Goal: Task Accomplishment & Management: Use online tool/utility

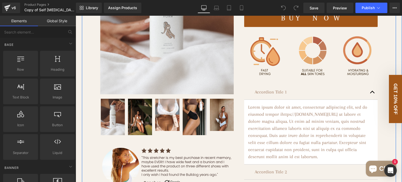
scroll to position [209, 0]
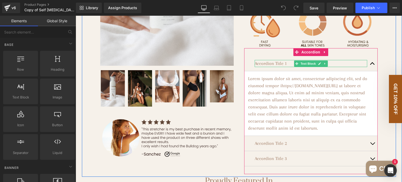
click at [269, 67] on p "Accordion Title 1" at bounding box center [311, 63] width 113 height 7
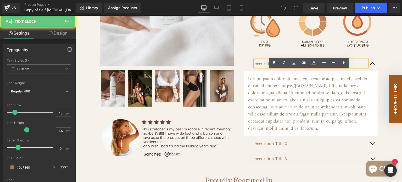
click at [271, 67] on p "Accordion Title 1" at bounding box center [311, 63] width 113 height 7
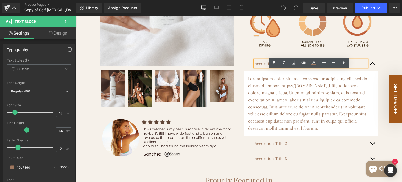
click at [280, 67] on p "Accordion Title 1" at bounding box center [311, 63] width 113 height 7
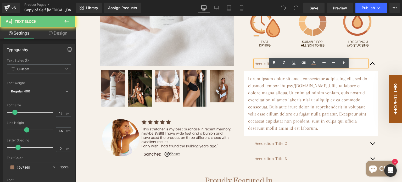
click at [280, 67] on p "Accordion Title 1" at bounding box center [311, 63] width 113 height 7
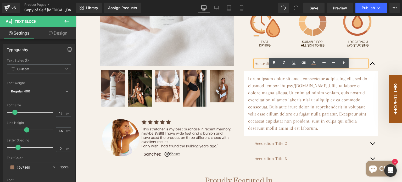
click at [283, 67] on p "Australian Ingredients" at bounding box center [311, 63] width 113 height 7
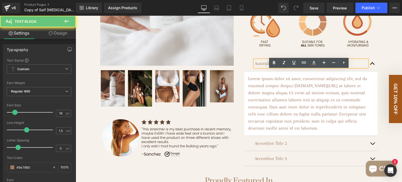
click at [283, 67] on p "Australian Ingredients" at bounding box center [311, 63] width 113 height 7
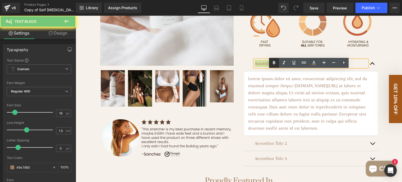
drag, startPoint x: 274, startPoint y: 65, endPoint x: 204, endPoint y: 54, distance: 70.3
click at [274, 65] on icon at bounding box center [274, 63] width 6 height 6
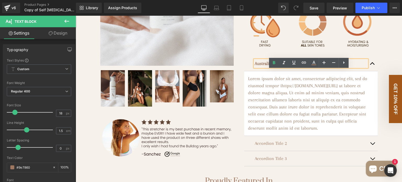
click at [297, 66] on strong "Australian Ingredients" at bounding box center [276, 63] width 42 height 5
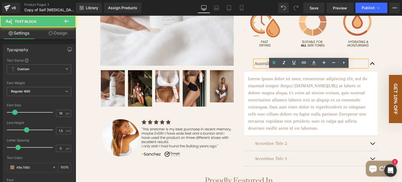
click at [244, 67] on div "Australian Ingredients Text Block" at bounding box center [311, 63] width 134 height 15
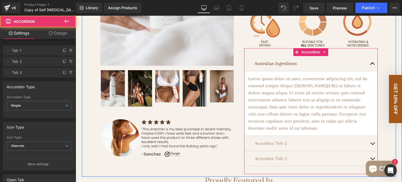
click at [373, 65] on span "button" at bounding box center [373, 65] width 0 height 0
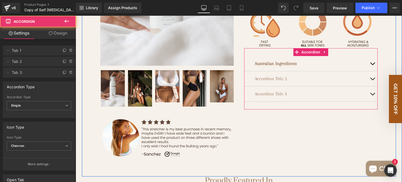
click at [373, 65] on span "button" at bounding box center [373, 65] width 0 height 0
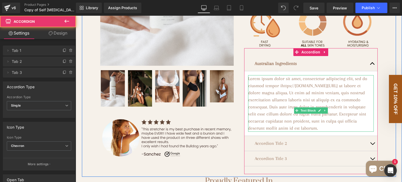
click at [295, 91] on p "Lorem ipsum dolor sit amet, consectetur adipiscing elit, sed do eiusmod tempor …" at bounding box center [311, 103] width 126 height 57
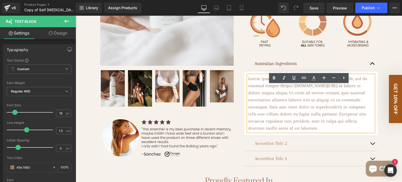
drag, startPoint x: 247, startPoint y: 88, endPoint x: 330, endPoint y: 168, distance: 115.4
click at [330, 132] on p "Lorem ipsum dolor sit amet, consectetur adipiscing elit, sed do eiusmod tempor …" at bounding box center [311, 103] width 126 height 57
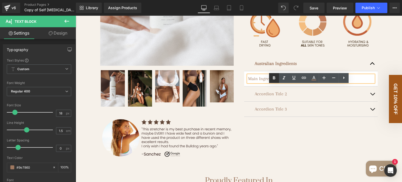
drag, startPoint x: 274, startPoint y: 77, endPoint x: 275, endPoint y: 80, distance: 3.5
click at [274, 77] on icon at bounding box center [274, 78] width 6 height 6
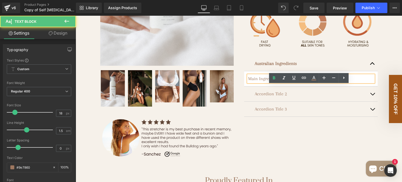
drag, startPoint x: 285, startPoint y: 88, endPoint x: 245, endPoint y: 90, distance: 40.1
click at [248, 82] on div "Main Ingredients:" at bounding box center [311, 78] width 126 height 7
click at [274, 82] on p "Main Ingredients:" at bounding box center [311, 78] width 126 height 7
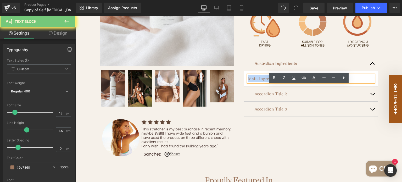
click at [274, 82] on p "Main Ingredients:" at bounding box center [311, 78] width 126 height 7
drag, startPoint x: 273, startPoint y: 78, endPoint x: 200, endPoint y: 68, distance: 73.2
click at [273, 78] on icon at bounding box center [274, 78] width 6 height 6
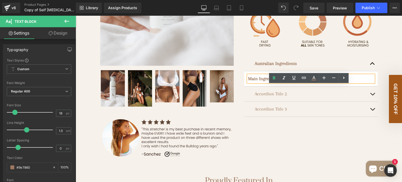
click at [290, 82] on p "Main Ingredients:" at bounding box center [311, 78] width 126 height 7
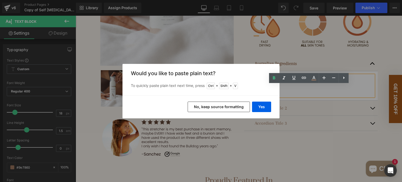
click at [0, 0] on button "No, keep source formatting" at bounding box center [0, 0] width 0 height 0
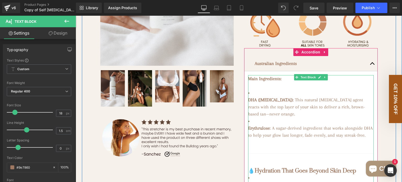
click at [254, 104] on li "DHA (Dihydroxyacetone) : This natural tanning agent reacts with the top layer o…" at bounding box center [311, 103] width 126 height 28
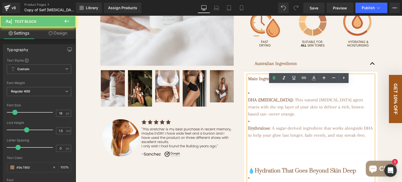
click at [248, 102] on li "DHA (Dihydroxyacetone) : This natural tanning agent reacts with the top layer o…" at bounding box center [311, 103] width 126 height 28
click at [250, 103] on li "DHA (Dihydroxyacetone) : This natural tanning agent reacts with the top layer o…" at bounding box center [311, 103] width 126 height 28
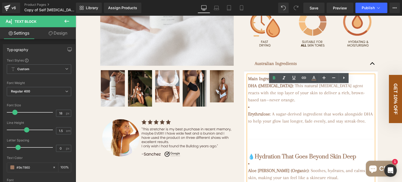
click at [249, 117] on li "Erythrulose : A sugar-derived ingredient that works alongside DHA to help your …" at bounding box center [311, 113] width 126 height 21
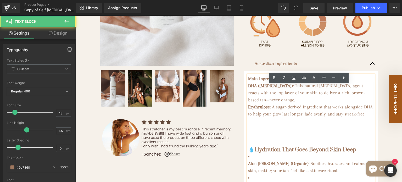
click at [264, 109] on strong "Erythrulose" at bounding box center [259, 106] width 22 height 5
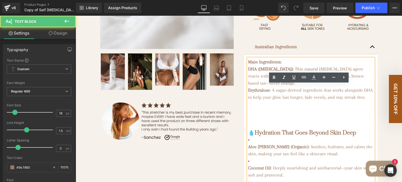
scroll to position [236, 0]
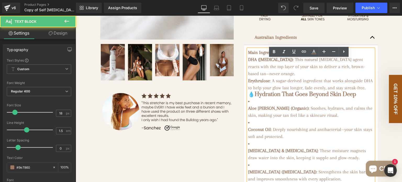
click at [248, 118] on li "Aloe Vera (Organic) : Soothes, hydrates, and calms the skin, making your tan fe…" at bounding box center [311, 108] width 126 height 21
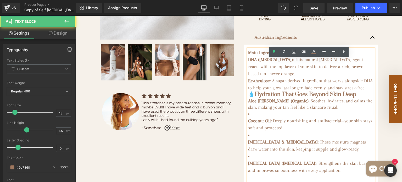
click at [262, 91] on p "Erythrulose : A sugar-derived ingredient that works alongside DHA to help your …" at bounding box center [311, 84] width 126 height 14
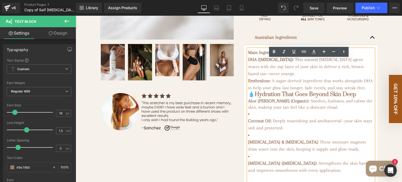
click at [347, 98] on h3 "💧 Hydration That Goes Beyond Skin Deep" at bounding box center [311, 94] width 126 height 6
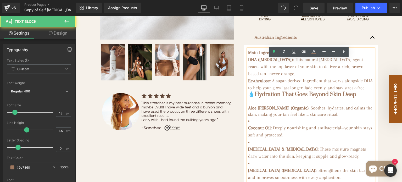
click at [265, 91] on p "Erythrulose : A sugar-derived ingredient that works alongside DHA to help your …" at bounding box center [311, 84] width 126 height 14
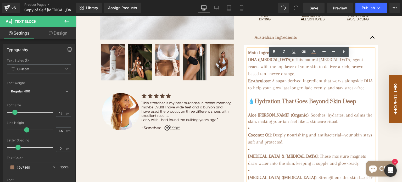
click at [250, 112] on div at bounding box center [311, 108] width 126 height 7
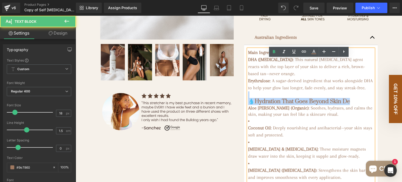
drag, startPoint x: 345, startPoint y: 118, endPoint x: 260, endPoint y: 113, distance: 85.7
click at [260, 113] on div "Main Ingredients: DHA (Dihydroxyacetone) : This natural tanning agent reacts wi…" at bounding box center [311, 178] width 126 height 259
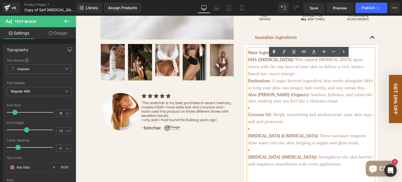
click at [248, 131] on div "Main Ingredients: DHA (Dihydroxyacetone) : This natural tanning agent reacts wi…" at bounding box center [311, 172] width 126 height 246
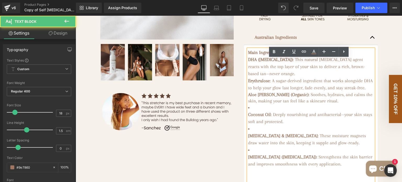
click at [248, 117] on strong "Coconut Oil" at bounding box center [259, 114] width 23 height 5
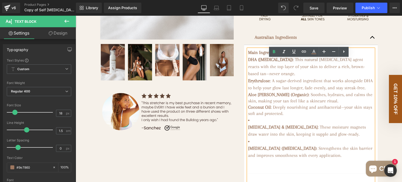
click at [248, 130] on strong "Glycerin & Sorbitol" at bounding box center [283, 126] width 70 height 5
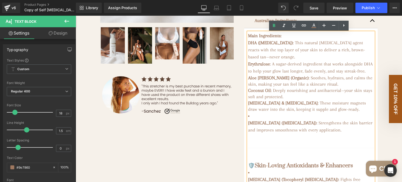
scroll to position [262, 0]
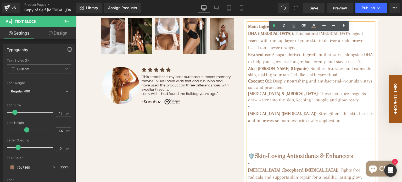
click at [248, 116] on strong "Vitamin B5 (Panthenol)" at bounding box center [282, 113] width 68 height 5
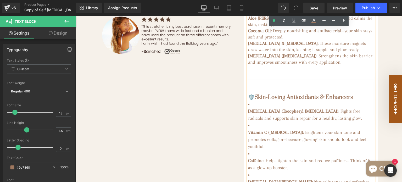
scroll to position [314, 0]
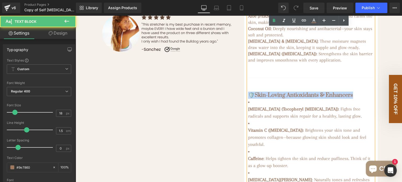
drag, startPoint x: 345, startPoint y: 113, endPoint x: 249, endPoint y: 107, distance: 96.2
click at [249, 107] on div "Main Ingredients: DHA (Dihydroxyacetone) : This natural tanning agent reacts wi…" at bounding box center [311, 80] width 126 height 220
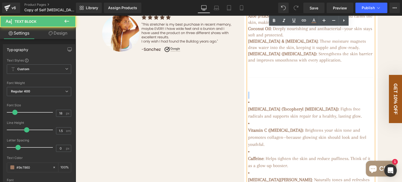
drag, startPoint x: 250, startPoint y: 120, endPoint x: 247, endPoint y: 114, distance: 7.3
click at [248, 114] on div "Main Ingredients: DHA (Dihydroxyacetone) : This natural tanning agent reacts wi…" at bounding box center [311, 80] width 126 height 220
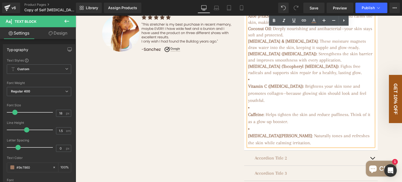
click at [248, 102] on div "Main Ingredients: DHA (Dihydroxyacetone) : This natural tanning agent reacts wi…" at bounding box center [311, 58] width 126 height 176
click at [248, 89] on strong "Vitamin C (Ascorbic Acid)" at bounding box center [275, 86] width 55 height 5
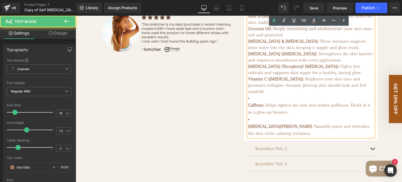
click at [248, 121] on div "Main Ingredients: DHA (Dihydroxyacetone) : This natural tanning agent reacts wi…" at bounding box center [311, 53] width 126 height 167
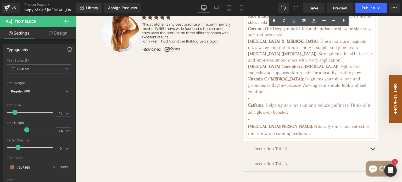
click at [248, 122] on div "Main Ingredients: DHA (Dihydroxyacetone) : This natural tanning agent reacts wi…" at bounding box center [311, 53] width 126 height 167
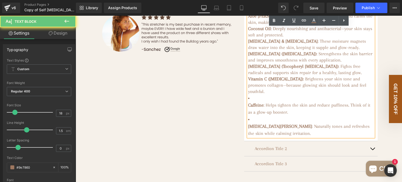
click at [248, 108] on strong "Caffeine" at bounding box center [255, 104] width 15 height 5
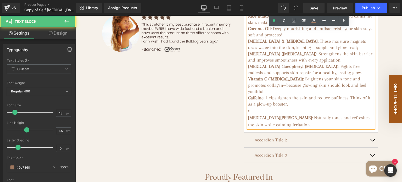
click at [248, 120] on strong "Witch Hazel" at bounding box center [280, 117] width 64 height 5
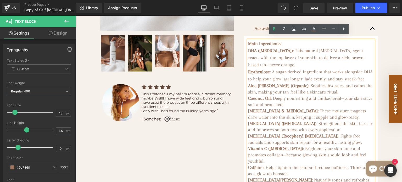
scroll to position [236, 0]
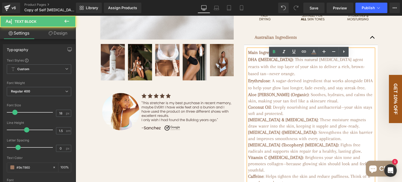
click at [292, 77] on p "Main Ingredients: DHA (Dihydroxyacetone) : This natural tanning agent reacts wi…" at bounding box center [311, 63] width 126 height 28
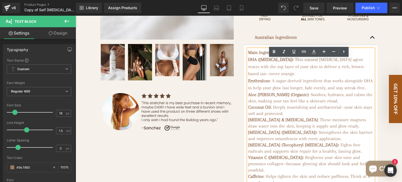
click at [363, 77] on p "Main Ingredients: DHA (Dihydroxyacetone) : This natural tanning agent reacts wi…" at bounding box center [311, 63] width 126 height 28
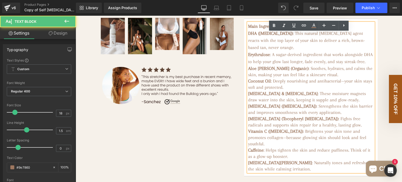
click at [288, 65] on p "Erythrulose : A sugar-derived ingredient that works alongside DHA to help your …" at bounding box center [311, 58] width 126 height 14
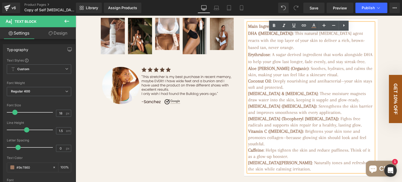
click at [367, 65] on p "Erythrulose : A sugar derived ingredient that works alongside DHA to help your …" at bounding box center [311, 58] width 126 height 14
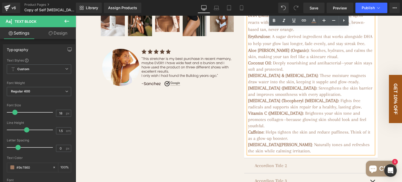
scroll to position [288, 0]
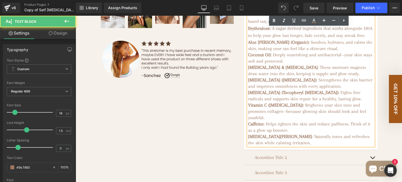
click at [346, 64] on span ": Deeply nourishing and antibacterial—your skin stays soft and protected." at bounding box center [310, 58] width 124 height 12
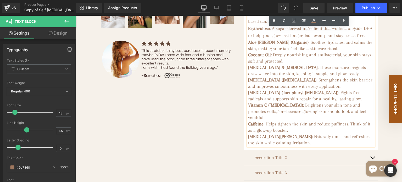
click at [315, 76] on span ": These moisture magnets draw water into the skin, keeping it supple and glow-r…" at bounding box center [307, 71] width 118 height 12
click at [310, 101] on span ": Fights free radicals and supports skin repair for a healthy, lasting glow." at bounding box center [305, 96] width 114 height 12
click at [286, 120] on span ": Brightens your skin tone and promotes collagen—because glowing skin should lo…" at bounding box center [307, 111] width 118 height 18
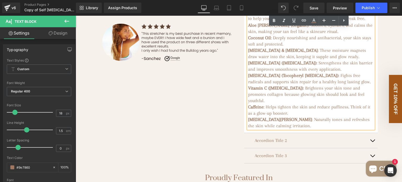
scroll to position [314, 0]
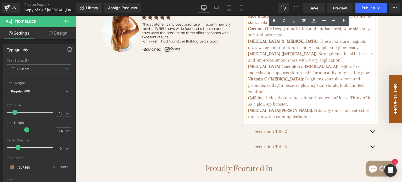
click at [265, 107] on span ": Helps tighten the skin and reduce puffiness. Think of it as a glow-up booster." at bounding box center [309, 101] width 122 height 12
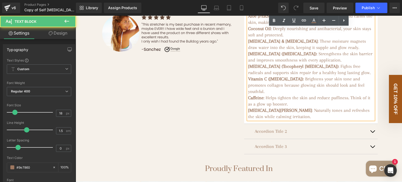
click at [288, 107] on h3 "Caffeine : Helps tighten the skin and reduce puffiness. Think of it as a glow u…" at bounding box center [311, 101] width 126 height 13
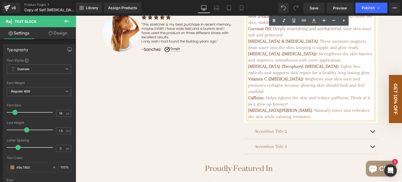
click at [286, 120] on h3 "Witch Hazel : Naturally tones and refreshes the skin while calming irritation." at bounding box center [311, 113] width 126 height 13
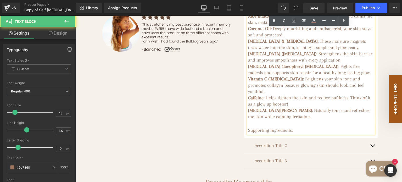
drag, startPoint x: 296, startPoint y: 148, endPoint x: 246, endPoint y: 144, distance: 49.9
click at [248, 134] on div "Main Ingredients: DHA (Dihydroxyacetone) : This natural tanning agent reacts wi…" at bounding box center [311, 51] width 126 height 163
click at [266, 133] on span "Supporting Ingredients:" at bounding box center [270, 130] width 45 height 5
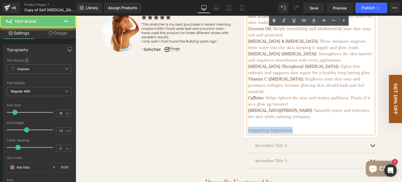
click at [266, 133] on span "Supporting Ingredients:" at bounding box center [270, 130] width 45 height 5
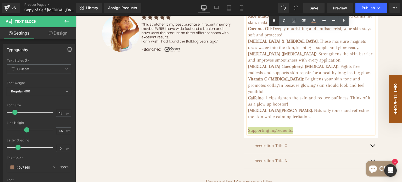
click at [275, 19] on icon at bounding box center [274, 21] width 6 height 6
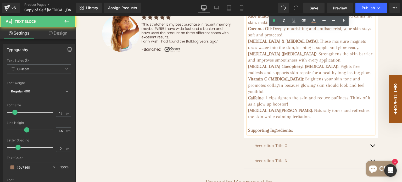
click at [296, 134] on div "Supporting Ingredients:" at bounding box center [311, 130] width 126 height 7
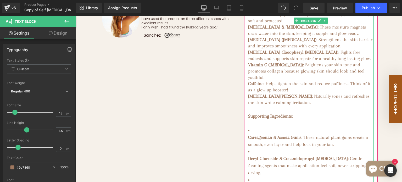
scroll to position [340, 0]
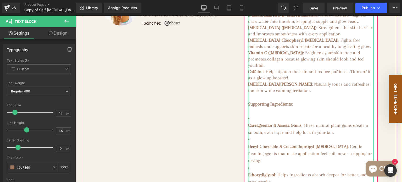
click at [248, 141] on div at bounding box center [248, 146] width 1 height 404
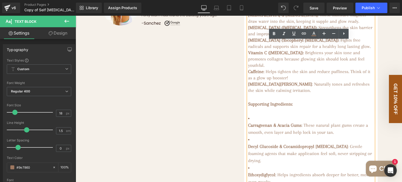
click at [248, 128] on strong "Carrageenan & Acacia Gums" at bounding box center [274, 125] width 53 height 5
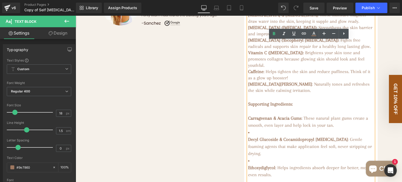
click at [248, 142] on strong "Decyl Glucoside & Cocamidopropyl Betaine" at bounding box center [298, 139] width 100 height 5
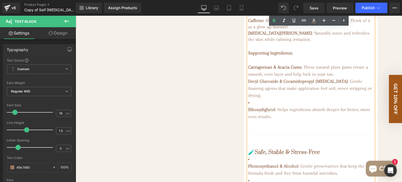
scroll to position [393, 0]
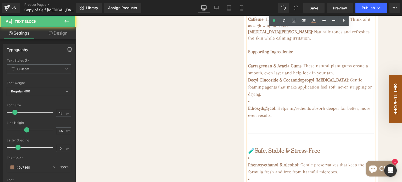
click at [248, 111] on strong "Ethoxydiglycol" at bounding box center [261, 108] width 27 height 5
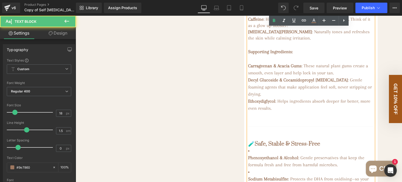
click at [248, 160] on strong "Phenoxyethanol & Alcohol" at bounding box center [273, 157] width 50 height 5
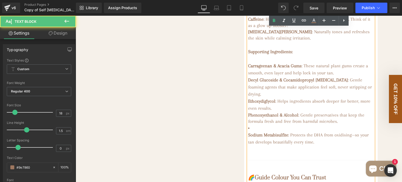
click at [248, 145] on div "Main Ingredients: DHA (Dihydroxyacetone) : This natural tanning agent reacts wi…" at bounding box center [311, 61] width 126 height 339
click at [248, 137] on strong "Sodium Metabisulfite" at bounding box center [268, 134] width 40 height 5
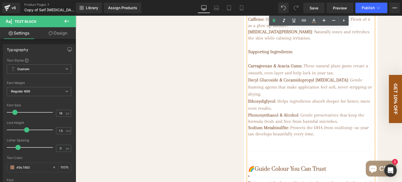
scroll to position [419, 0]
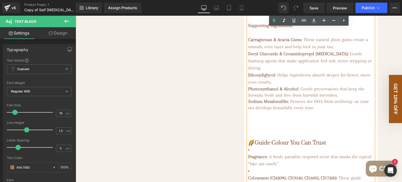
click at [248, 167] on div "Main Ingredients: DHA (Dihydroxyacetone) : This natural tanning agent reacts wi…" at bounding box center [311, 31] width 126 height 330
drag, startPoint x: 316, startPoint y: 153, endPoint x: 257, endPoint y: 155, distance: 58.7
click at [257, 146] on strong "Guide Colour You Can Trust" at bounding box center [290, 142] width 71 height 7
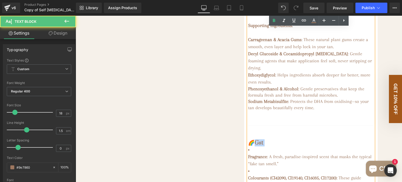
drag, startPoint x: 259, startPoint y: 158, endPoint x: 250, endPoint y: 152, distance: 10.5
click at [250, 152] on div "Phenoxyethanol & Alcohol : Gentle preservatives that keep the formula fresh and…" at bounding box center [311, 141] width 126 height 110
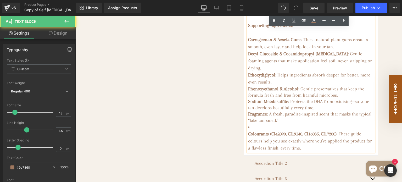
click at [248, 145] on div "Main Ingredients: DHA (Dihydroxyacetone) : This natural tanning agent reacts wi…" at bounding box center [311, 9] width 126 height 286
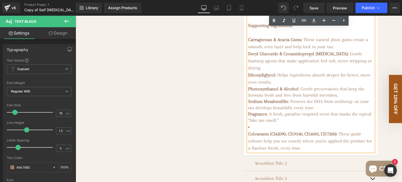
click at [248, 136] on strong "Colourants (CI42090, CI19140, CI16035, CI17200)" at bounding box center [292, 133] width 88 height 5
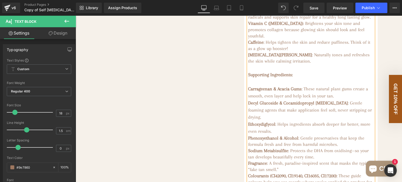
scroll to position [367, 0]
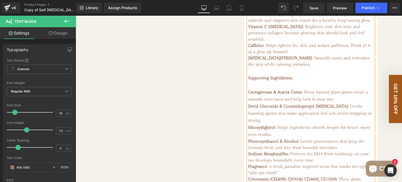
click at [290, 80] on strong "Supporting Ingredients:" at bounding box center [270, 77] width 45 height 5
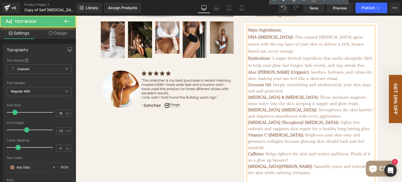
scroll to position [236, 0]
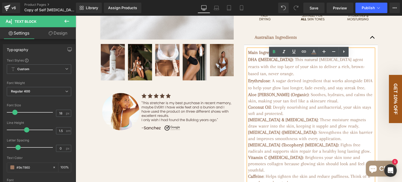
click at [288, 60] on p "Main Ingredients: DHA (Dihydroxyacetone) : This natural tanning agent reacts wi…" at bounding box center [311, 63] width 126 height 28
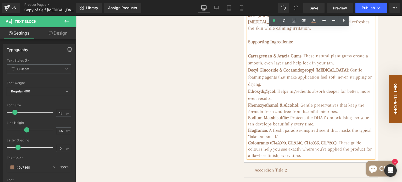
scroll to position [419, 0]
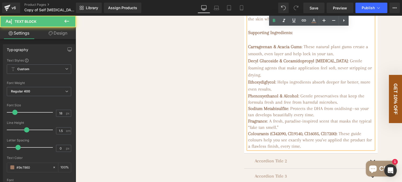
click at [358, 117] on span ": Protects the DHA from oxidising—so your tan develops beautifully every time." at bounding box center [308, 112] width 121 height 12
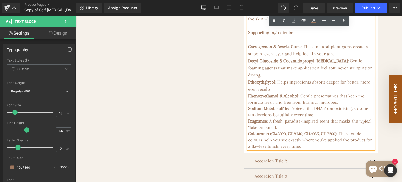
click at [349, 130] on span ": A fresh, paradise-inspired scent that masks the typical “fake tan smell.”" at bounding box center [310, 124] width 124 height 12
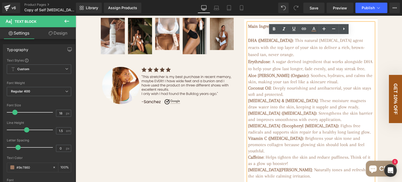
scroll to position [209, 0]
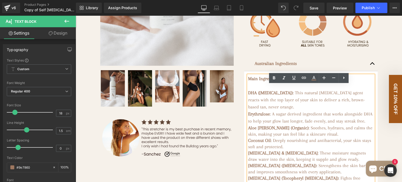
click at [371, 71] on button "button" at bounding box center [372, 63] width 10 height 15
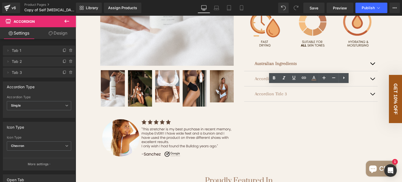
click at [385, 60] on div "(P) Image ‹ ›" at bounding box center [239, 20] width 314 height 311
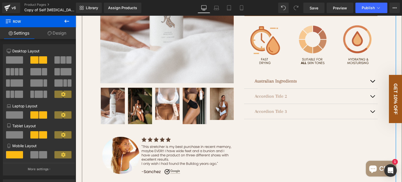
scroll to position [183, 0]
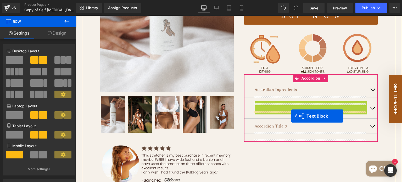
drag, startPoint x: 295, startPoint y: 116, endPoint x: 291, endPoint y: 116, distance: 4.2
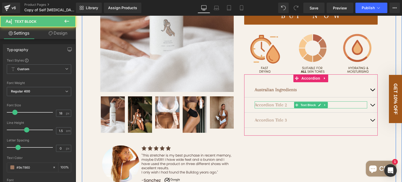
click at [278, 108] on p "Accordion Title 2" at bounding box center [311, 104] width 113 height 7
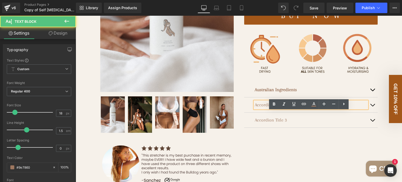
click at [274, 108] on p "Accordion Title 2" at bounding box center [311, 104] width 113 height 7
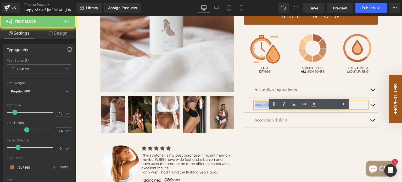
click at [274, 108] on p "Accordion Title 2" at bounding box center [311, 104] width 113 height 7
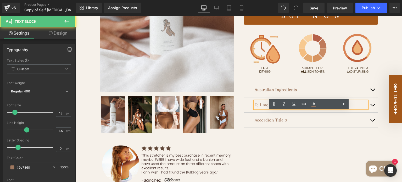
click at [279, 108] on p "Tell me about the product" at bounding box center [311, 104] width 113 height 7
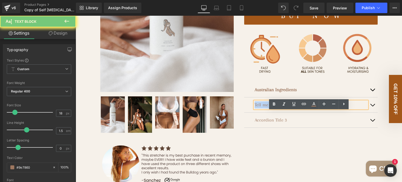
click at [279, 108] on p "Tell me about the product" at bounding box center [311, 104] width 113 height 7
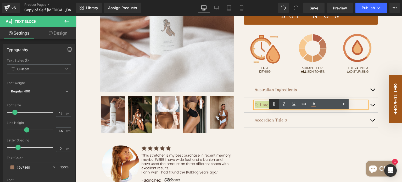
click at [272, 102] on icon at bounding box center [274, 104] width 6 height 6
click at [297, 107] on strong "Tell me about the product" at bounding box center [279, 104] width 49 height 5
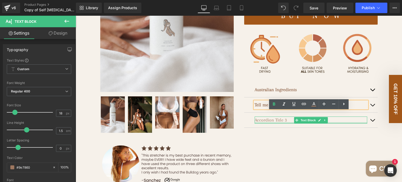
click at [303, 151] on div "(P) Image ‹ ›" at bounding box center [239, 47] width 314 height 311
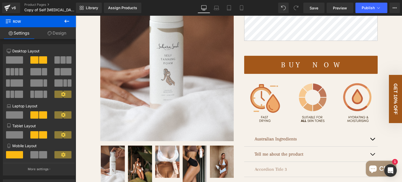
scroll to position [131, 0]
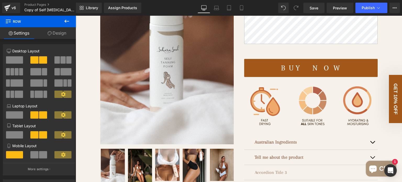
click at [343, 77] on button "Buy Now" at bounding box center [311, 68] width 134 height 18
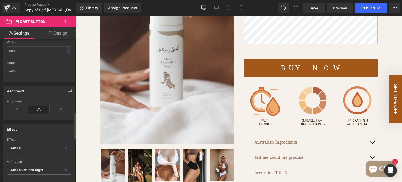
scroll to position [419, 0]
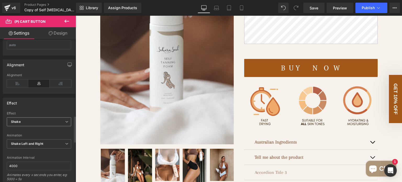
click at [43, 119] on span "Shake" at bounding box center [39, 121] width 64 height 9
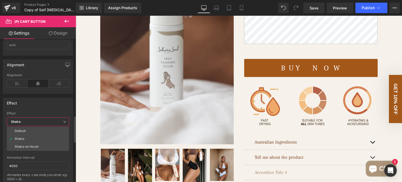
click at [43, 119] on span "Shake" at bounding box center [38, 121] width 62 height 9
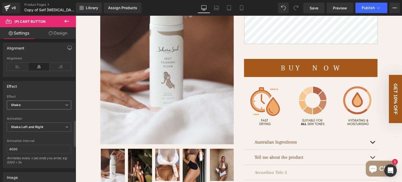
scroll to position [445, 0]
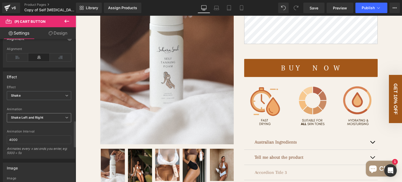
click at [43, 118] on span "Shake Left and Right" at bounding box center [39, 117] width 64 height 9
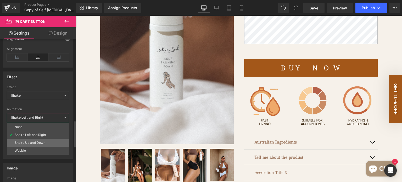
click at [45, 141] on div "Shake Up and Down" at bounding box center [30, 143] width 31 height 4
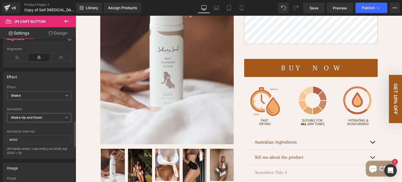
click at [48, 114] on span "Shake Up and Down" at bounding box center [39, 117] width 64 height 9
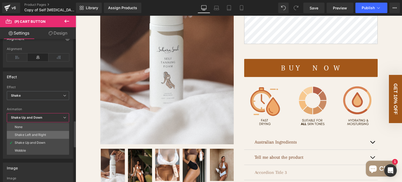
click at [43, 133] on div "Shake Left and Right" at bounding box center [30, 135] width 31 height 4
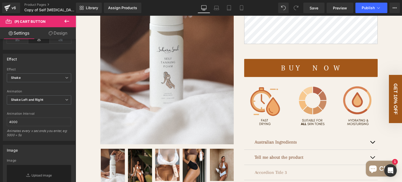
scroll to position [433, 0]
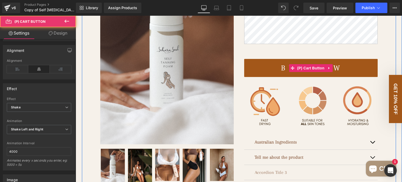
click at [258, 77] on button "Buy Now" at bounding box center [311, 68] width 134 height 18
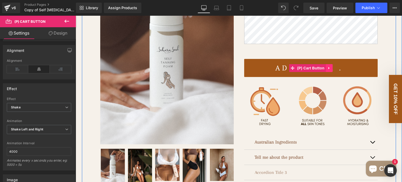
click at [328, 70] on icon at bounding box center [330, 68] width 4 height 4
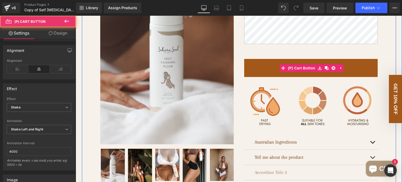
click at [248, 76] on button "Buy Now" at bounding box center [311, 68] width 134 height 18
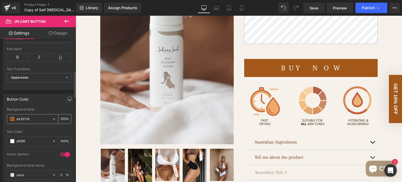
scroll to position [172, 0]
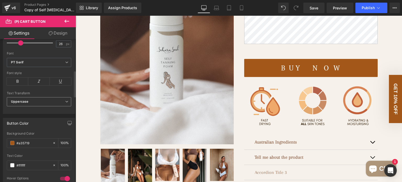
click at [52, 100] on span "Uppercase" at bounding box center [39, 101] width 64 height 9
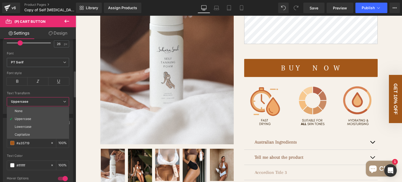
click at [52, 100] on span "Uppercase" at bounding box center [38, 101] width 62 height 9
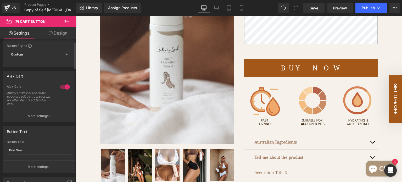
scroll to position [14, 0]
click at [46, 113] on button "More settings" at bounding box center [39, 116] width 72 height 12
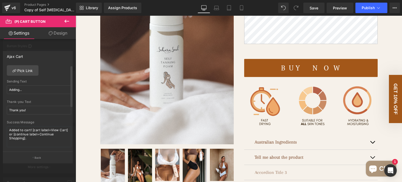
scroll to position [0, 0]
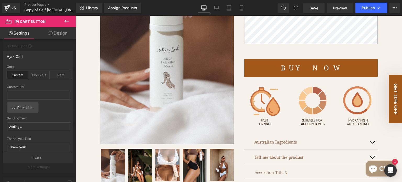
click at [55, 33] on link "Design" at bounding box center [58, 33] width 38 height 12
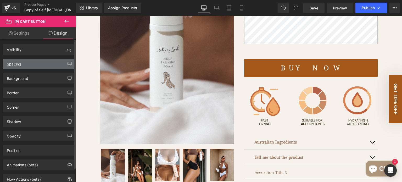
type input "2"
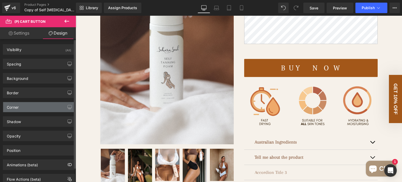
click at [39, 105] on div "Corner" at bounding box center [39, 107] width 72 height 10
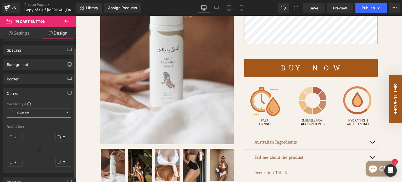
scroll to position [26, 0]
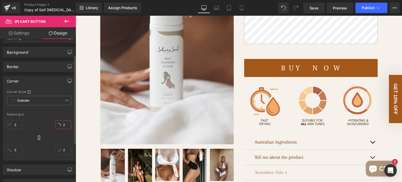
click at [65, 124] on input "2" at bounding box center [64, 124] width 16 height 9
type input "10"
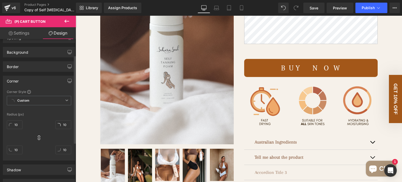
click at [63, 114] on div "Radius (px)" at bounding box center [39, 115] width 64 height 4
click at [316, 4] on link "Save" at bounding box center [313, 8] width 21 height 10
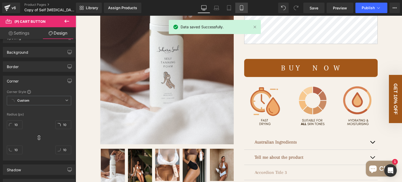
click at [241, 6] on icon at bounding box center [241, 7] width 5 height 5
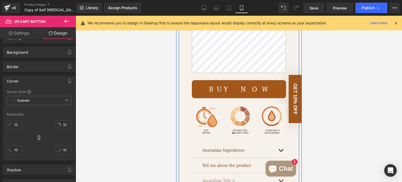
scroll to position [340, 0]
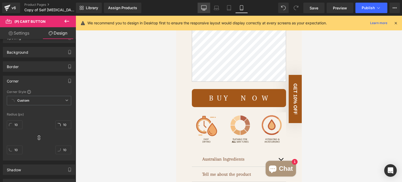
click at [206, 9] on icon at bounding box center [204, 9] width 5 height 0
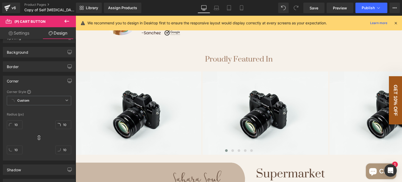
scroll to position [118, 0]
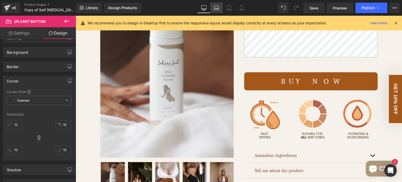
click at [217, 11] on link "Laptop" at bounding box center [216, 8] width 13 height 10
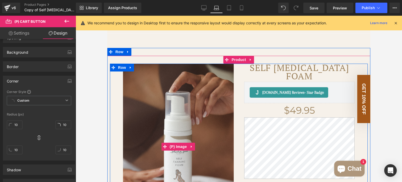
scroll to position [1, 0]
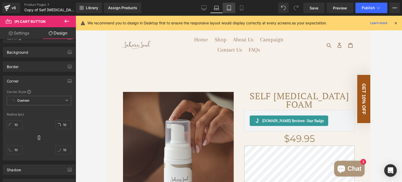
click at [230, 10] on icon at bounding box center [229, 7] width 4 height 5
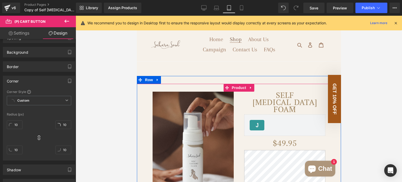
scroll to position [0, 0]
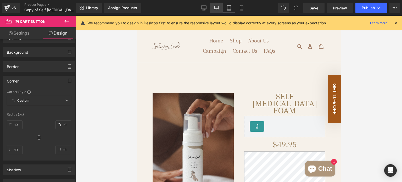
drag, startPoint x: 218, startPoint y: 9, endPoint x: 214, endPoint y: 8, distance: 3.4
click at [218, 8] on icon at bounding box center [216, 7] width 5 height 5
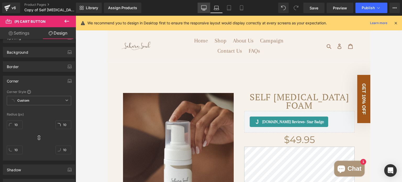
click at [208, 9] on link "Desktop" at bounding box center [204, 8] width 13 height 10
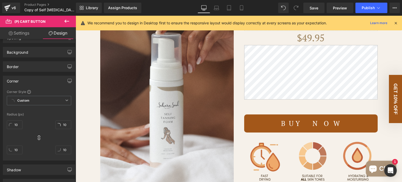
scroll to position [105, 0]
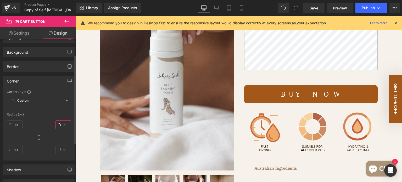
click at [63, 124] on input "10" at bounding box center [64, 124] width 16 height 9
type input "8"
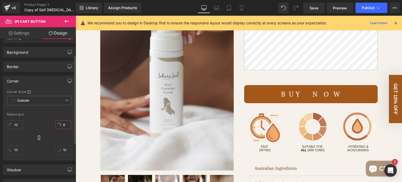
type input "8"
click at [63, 113] on div "Radius (px)" at bounding box center [39, 115] width 64 height 4
click at [65, 111] on div "Corner Style Custom Custom Setup Global Style Custom Setup Global Style Radius …" at bounding box center [39, 125] width 72 height 71
click at [314, 6] on span "Save" at bounding box center [314, 7] width 9 height 5
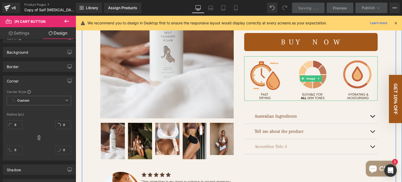
scroll to position [157, 0]
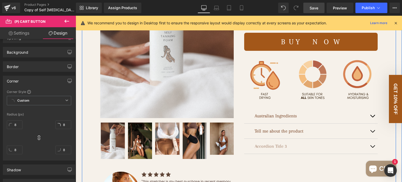
click at [324, 134] on link at bounding box center [324, 131] width 5 height 6
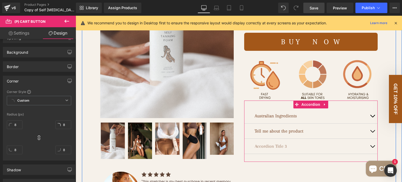
click at [373, 132] on span "button" at bounding box center [373, 132] width 0 height 0
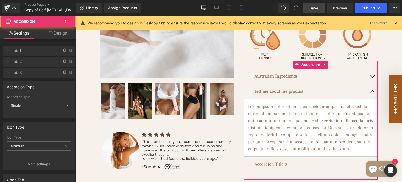
scroll to position [209, 0]
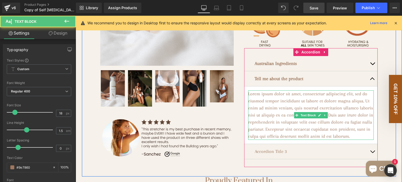
drag, startPoint x: 246, startPoint y: 104, endPoint x: 330, endPoint y: 142, distance: 92.1
click at [327, 140] on p "Lorem ipsum dolor sit amet, consectetur adipiscing elit, sed do eiusmod tempor …" at bounding box center [311, 114] width 126 height 49
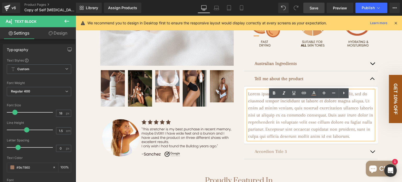
drag, startPoint x: 350, startPoint y: 149, endPoint x: 245, endPoint y: 102, distance: 115.0
click at [248, 102] on div "Lorem ipsum dolor sit amet, consectetur adipiscing elit, sed do eiusmod tempor …" at bounding box center [311, 114] width 126 height 49
click at [248, 106] on p "Lorem ipsum dolor sit amet, consectetur adipiscing elit, sed do eiusmod tempor …" at bounding box center [311, 114] width 126 height 49
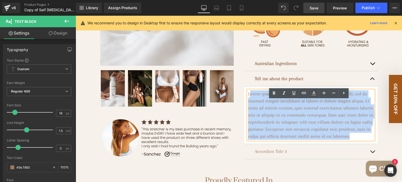
drag, startPoint x: 248, startPoint y: 103, endPoint x: 350, endPoint y: 150, distance: 111.8
click at [350, 140] on div "Lorem ipsum dolor sit amet, consectetur adipiscing elit, sed do eiusmod tempor …" at bounding box center [311, 114] width 126 height 49
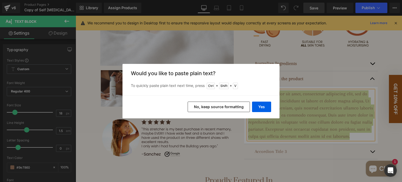
drag, startPoint x: 235, startPoint y: 109, endPoint x: 164, endPoint y: 93, distance: 72.7
click at [235, 109] on button "No, keep source formatting" at bounding box center [219, 107] width 62 height 10
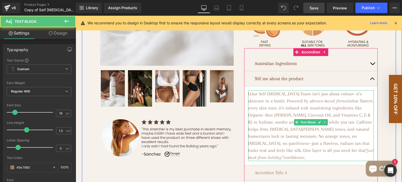
click at [249, 104] on p "LOur Self Tanning Foam isn’t just about colour—it’s skincare in a bottle. Power…" at bounding box center [311, 125] width 126 height 71
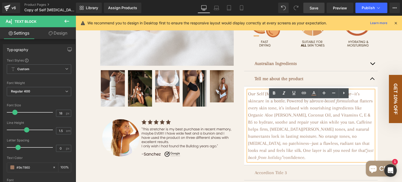
click at [336, 104] on p "Our Self Tanning Foam isn’t just about colour—it’s skincare in a bottle. Powere…" at bounding box center [311, 125] width 126 height 71
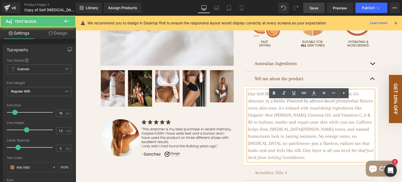
click at [259, 111] on p "Our Self Tanning Foam isn’t just about colour, it’s skincare in a bottle. Power…" at bounding box center [311, 125] width 126 height 71
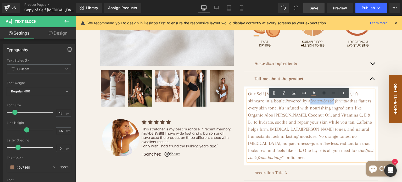
drag, startPoint x: 286, startPoint y: 111, endPoint x: 310, endPoint y: 110, distance: 24.4
click at [310, 110] on p "Our Self Tanning Foam isn’t just about colour, it’s skincare in a bottle. Power…" at bounding box center [311, 125] width 126 height 71
click at [276, 90] on icon at bounding box center [274, 93] width 6 height 6
click at [311, 103] on strong "brown-based" at bounding box center [322, 100] width 23 height 5
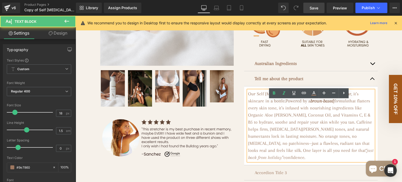
click at [305, 133] on span "that flatters every skin tone, it’s infused with nourishing ingredients like Or…" at bounding box center [310, 125] width 124 height 55
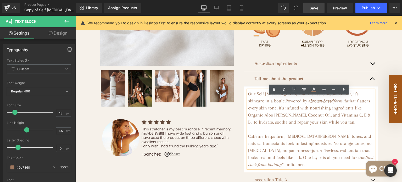
scroll to position [236, 0]
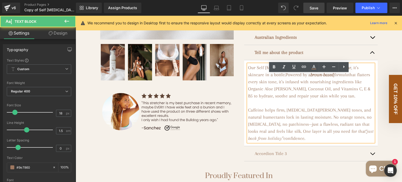
click at [270, 134] on span "Caffeine helps firm, Witch Hazel tones, and natural humectants lock in lasting …" at bounding box center [310, 120] width 124 height 26
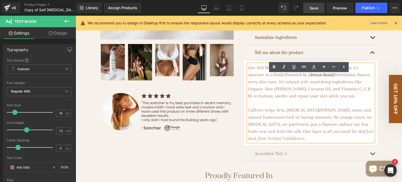
click at [350, 141] on em "“just back from holiday”" at bounding box center [310, 135] width 125 height 12
click at [306, 142] on p "Caffeine helps firm, Witch Hazel tones, and natural humectants lock in lasting …" at bounding box center [311, 124] width 126 height 35
drag, startPoint x: 319, startPoint y: 141, endPoint x: 263, endPoint y: 147, distance: 56.3
click at [263, 142] on p "Caffeine helps firm, Witch Hazel tones, and natural humectants lock in lasting …" at bounding box center [311, 124] width 126 height 35
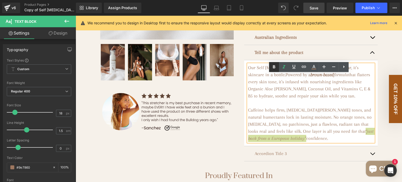
click at [274, 68] on icon at bounding box center [274, 67] width 6 height 6
click at [289, 132] on span "Caffeine helps firm, Witch Hazel tones, and natural humectants lock in lasting …" at bounding box center [310, 120] width 124 height 26
click at [311, 142] on p "Caffeine helps firm, Witch Hazel tones, and natural humectants lock in lasting …" at bounding box center [311, 124] width 126 height 35
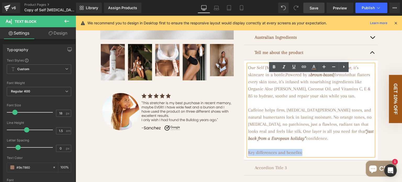
drag, startPoint x: 304, startPoint y: 162, endPoint x: 247, endPoint y: 162, distance: 56.6
click at [248, 156] on p "Key differences and benefits:" at bounding box center [311, 152] width 126 height 7
drag, startPoint x: 274, startPoint y: 68, endPoint x: 220, endPoint y: 133, distance: 85.0
click at [274, 68] on icon at bounding box center [274, 67] width 6 height 6
click at [307, 156] on p "Key differences and benefits:" at bounding box center [311, 152] width 126 height 7
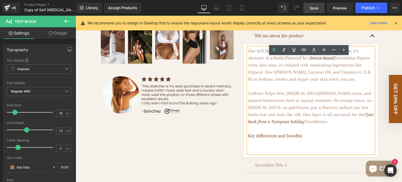
scroll to position [288, 0]
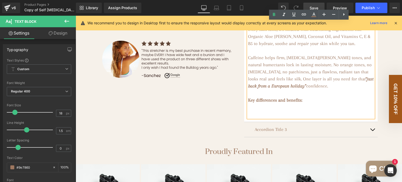
click at [248, 118] on p at bounding box center [311, 114] width 126 height 7
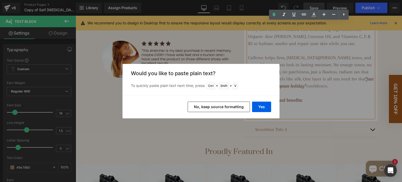
click at [234, 107] on button "No, keep source formatting" at bounding box center [219, 107] width 62 height 10
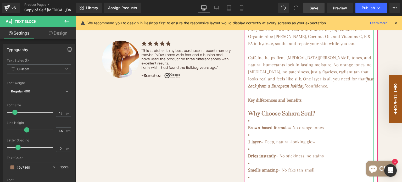
click at [315, 131] on p "Brown-based formula = No orange tones" at bounding box center [311, 127] width 126 height 7
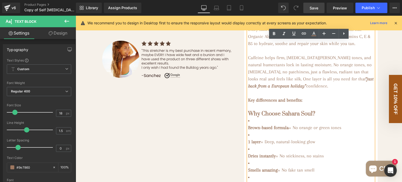
click at [272, 103] on strong "Key differences and benefits:" at bounding box center [275, 99] width 54 height 5
drag, startPoint x: 309, startPoint y: 110, endPoint x: 247, endPoint y: 109, distance: 62.1
click at [248, 104] on p "Key differences and benefits:" at bounding box center [311, 100] width 126 height 7
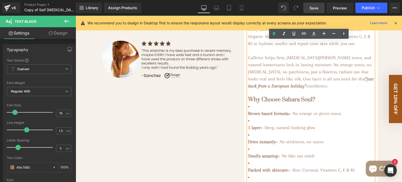
click at [248, 123] on div "Our Self Tanning Foam isn’t just about colour, it’s skincare in a bottle. Power…" at bounding box center [311, 124] width 126 height 225
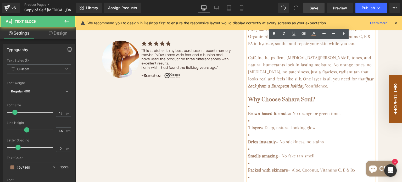
scroll to position [345, 0]
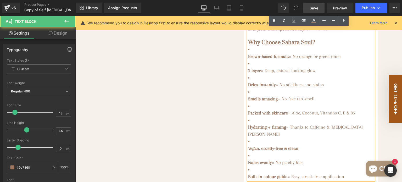
click at [248, 59] on strong "Brown-based formula" at bounding box center [268, 56] width 41 height 5
click at [248, 66] on div "Our Self Tanning Foam isn’t just about colour, it’s skincare in a bottle. Power…" at bounding box center [311, 67] width 126 height 225
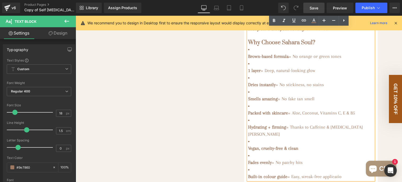
click at [248, 59] on strong "Brown-based formula" at bounding box center [268, 56] width 41 height 5
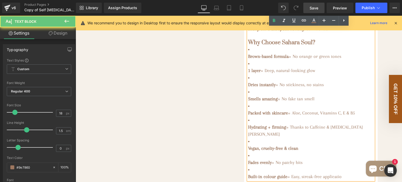
click at [248, 59] on strong "Brown-based formula" at bounding box center [268, 56] width 41 height 5
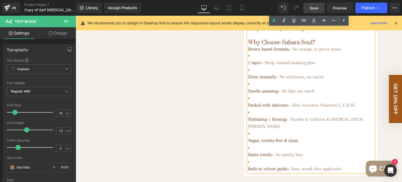
click at [308, 46] on h3 "Why Choose Sahara Soul?" at bounding box center [311, 43] width 126 height 6
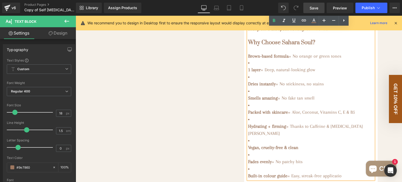
click at [248, 79] on div "Our Self Tanning Foam isn’t just about colour, it’s skincare in a bottle. Power…" at bounding box center [311, 67] width 126 height 225
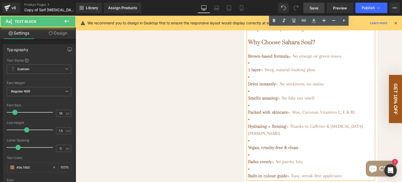
click at [248, 72] on strong "1 layer" at bounding box center [254, 69] width 13 height 5
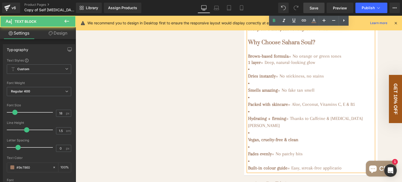
click at [248, 79] on strong "Dries instantly" at bounding box center [261, 75] width 27 height 5
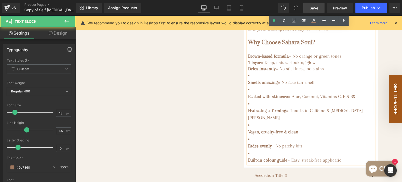
click at [248, 85] on strong "Smells amazing" at bounding box center [263, 82] width 30 height 5
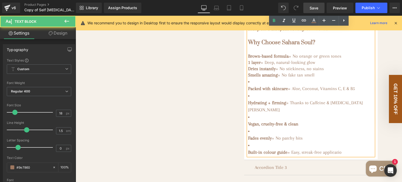
click at [248, 91] on strong "Packed with skincare" at bounding box center [268, 88] width 40 height 5
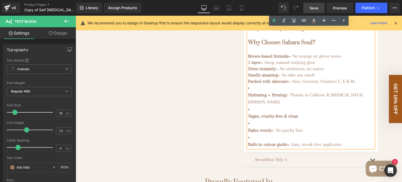
click at [248, 97] on strong "Hydrating + firming" at bounding box center [267, 94] width 38 height 5
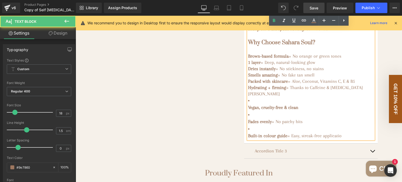
click at [248, 110] on strong "Vegan, cruelty-free & clean" at bounding box center [273, 107] width 50 height 5
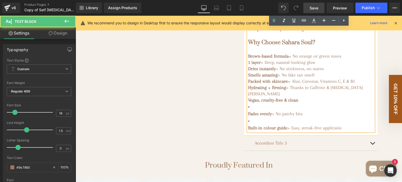
click at [248, 116] on div "Our Self Tanning Foam isn’t just about colour, it’s skincare in a bottle. Power…" at bounding box center [311, 43] width 126 height 177
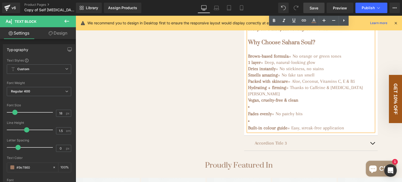
click at [248, 116] on strong "Fades evenly" at bounding box center [260, 113] width 24 height 5
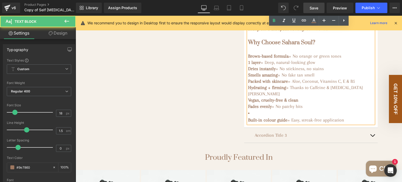
click at [248, 121] on strong "Built-in colour guide" at bounding box center [267, 119] width 39 height 5
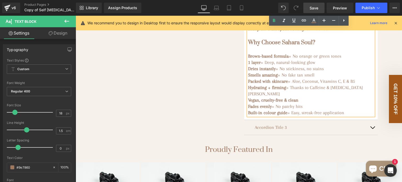
click at [350, 115] on h3 "Built-in colour guide = Easy, streak-free application" at bounding box center [311, 112] width 126 height 6
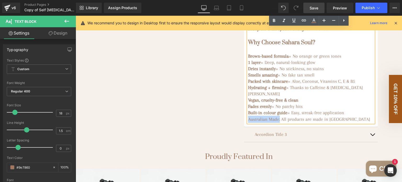
drag, startPoint x: 278, startPoint y: 124, endPoint x: 247, endPoint y: 124, distance: 31.4
click at [248, 122] on span "Australian Made: All products are made in Melbourne" at bounding box center [309, 119] width 122 height 5
click at [275, 20] on icon at bounding box center [274, 20] width 2 height 3
click at [280, 122] on strong "Australian Made:" at bounding box center [264, 119] width 32 height 5
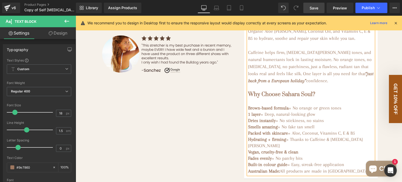
scroll to position [293, 0]
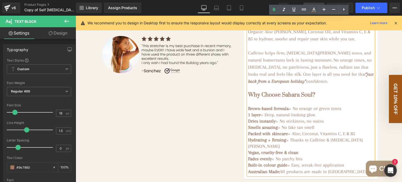
click at [261, 111] on strong "Brown-based formula" at bounding box center [268, 108] width 41 height 5
click at [271, 111] on strong "Brown based formula" at bounding box center [268, 108] width 40 height 5
click at [322, 118] on h3 "1 layer = Deep, natural-looking glow" at bounding box center [311, 115] width 126 height 6
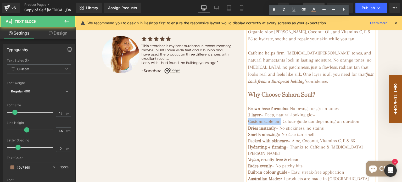
drag, startPoint x: 280, startPoint y: 130, endPoint x: 244, endPoint y: 133, distance: 36.0
click at [244, 133] on article "Our Self Tanning Foam isn’t just about colour, it’s skincare in a bottle. Power…" at bounding box center [311, 94] width 134 height 183
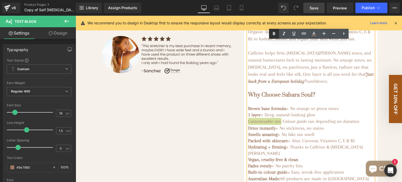
click at [273, 35] on icon at bounding box center [274, 33] width 2 height 3
click at [261, 124] on strong "Customisable tan:" at bounding box center [264, 121] width 33 height 5
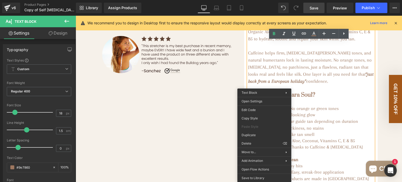
click at [320, 118] on h3 "1 layer = Deep, natural-looking glow" at bounding box center [311, 115] width 126 height 6
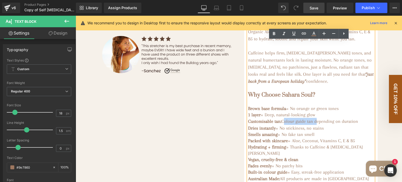
drag, startPoint x: 316, startPoint y: 131, endPoint x: 285, endPoint y: 130, distance: 31.2
click at [285, 124] on span "Customisable tan: Colour guide tan depending on duration" at bounding box center [303, 121] width 110 height 5
click at [315, 124] on span "Customisable tan: Shade depending on duration" at bounding box center [293, 121] width 90 height 5
click at [343, 125] on div "Customisable tan: Shade dependent on duration" at bounding box center [311, 121] width 126 height 7
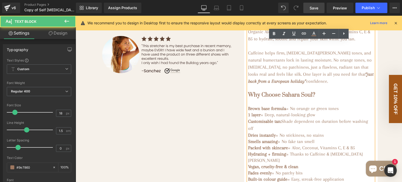
drag, startPoint x: 284, startPoint y: 138, endPoint x: 285, endPoint y: 132, distance: 6.2
click at [285, 132] on div "Customisable tan: Shade dependent on duration before washing off" at bounding box center [311, 125] width 126 height 14
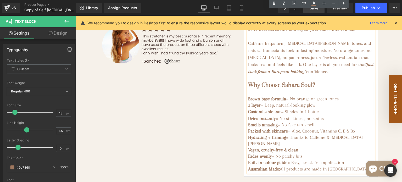
scroll to position [319, 0]
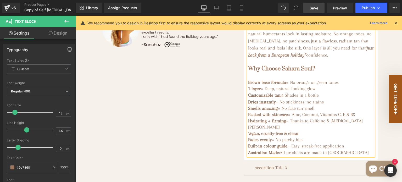
click at [316, 111] on h3 "Smells amazing = No fake tan smell" at bounding box center [311, 108] width 126 height 6
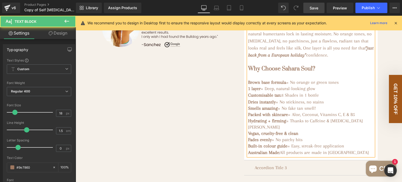
click at [303, 136] on h3 "Vegan, cruelty-free & clean" at bounding box center [311, 133] width 126 height 6
drag, startPoint x: 345, startPoint y: 137, endPoint x: 305, endPoint y: 136, distance: 39.5
click at [305, 136] on h3 "Vegan, cruelty-free & clean: No animal testing" at bounding box center [311, 133] width 126 height 6
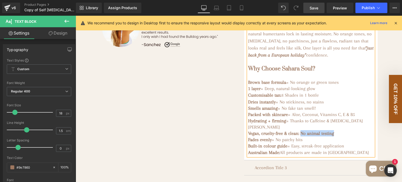
click at [329, 136] on strong "Vegan, cruelty-free & clean: No animal testing" at bounding box center [291, 133] width 86 height 5
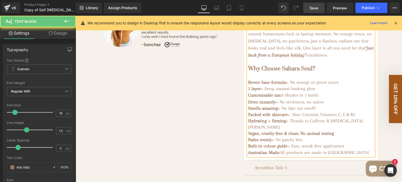
click at [332, 136] on strong "Vegan, cruelty-free & clean: No animal testing" at bounding box center [291, 133] width 86 height 5
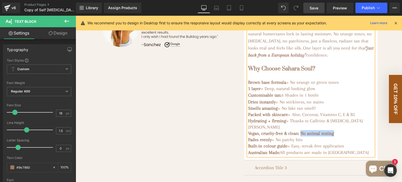
drag, startPoint x: 341, startPoint y: 137, endPoint x: 305, endPoint y: 137, distance: 36.1
click at [305, 136] on h3 "Vegan, cruelty-free & clean: No animal testing" at bounding box center [311, 133] width 126 height 6
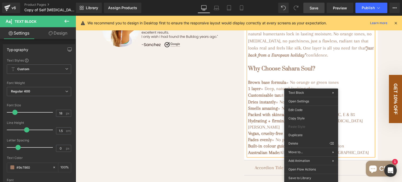
click at [356, 79] on div at bounding box center [311, 75] width 126 height 7
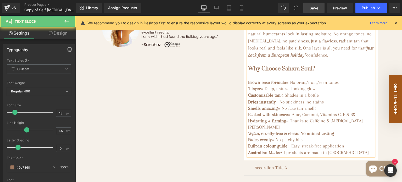
click at [295, 136] on strong "Vegan, cruelty-free & clean: No animal testing" at bounding box center [291, 133] width 86 height 5
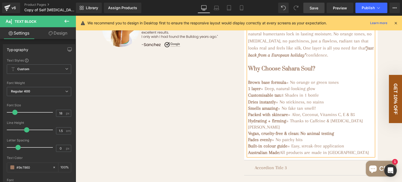
click at [313, 136] on strong "Vegan, cruelty-free & clean: No animal testing" at bounding box center [291, 133] width 86 height 5
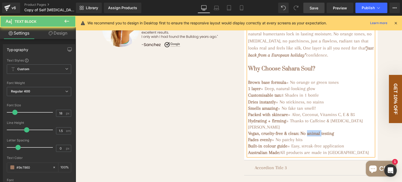
click at [313, 136] on strong "Vegan, cruelty-free & clean: No animal testing" at bounding box center [291, 133] width 86 height 5
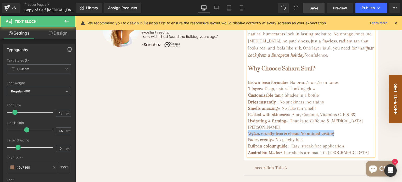
click at [334, 136] on strong "Vegan, cruelty-free & clean: No animal testing" at bounding box center [291, 133] width 86 height 5
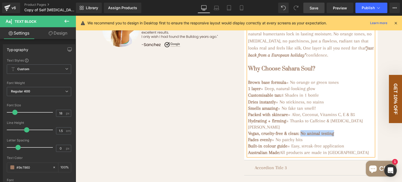
drag, startPoint x: 341, startPoint y: 137, endPoint x: 303, endPoint y: 138, distance: 38.2
click at [303, 136] on h3 "Vegan, cruelty-free & clean: No animal testing" at bounding box center [311, 133] width 126 height 6
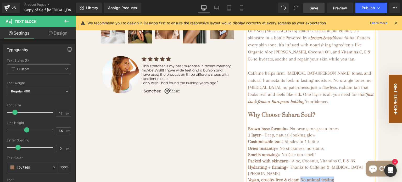
scroll to position [240, 0]
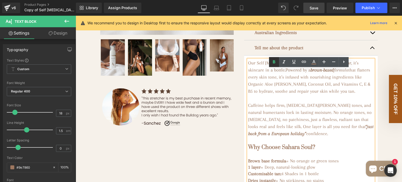
click at [274, 62] on icon at bounding box center [274, 62] width 6 height 6
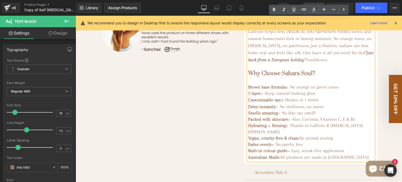
scroll to position [345, 0]
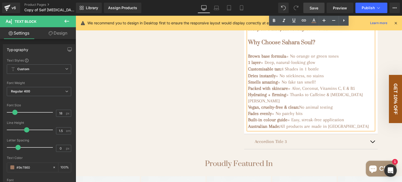
click at [322, 114] on h3 "Fades evenly = No patchy bits" at bounding box center [311, 113] width 126 height 6
drag, startPoint x: 347, startPoint y: 123, endPoint x: 246, endPoint y: 124, distance: 100.8
click at [248, 123] on h3 "Built-in colour guide = Easy, streak-free application" at bounding box center [311, 120] width 126 height 6
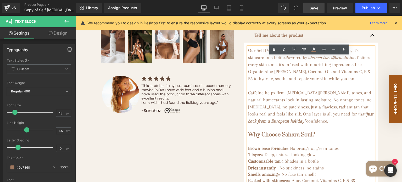
scroll to position [240, 0]
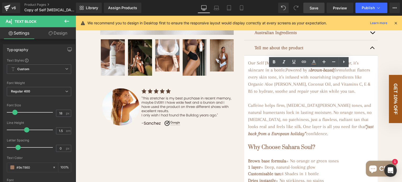
click at [312, 7] on span "Save" at bounding box center [314, 7] width 9 height 5
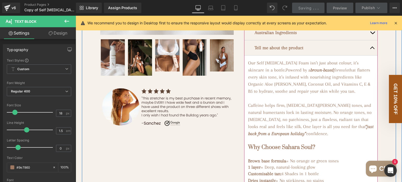
click at [369, 55] on button "button" at bounding box center [372, 47] width 10 height 15
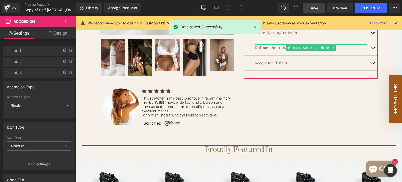
scroll to position [214, 0]
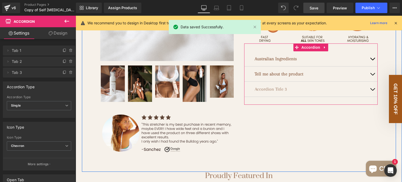
click at [261, 76] on strong "Tell me about the product" at bounding box center [279, 73] width 49 height 5
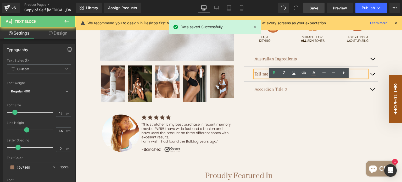
click at [256, 76] on strong "Tell me about the product" at bounding box center [279, 73] width 49 height 5
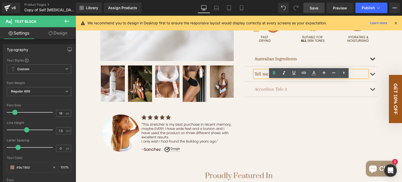
click at [342, 93] on p "Accordion Title 3" at bounding box center [311, 89] width 113 height 7
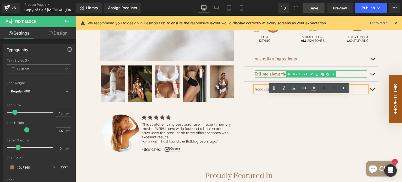
click at [362, 78] on p "Tell me about the product" at bounding box center [311, 73] width 113 height 7
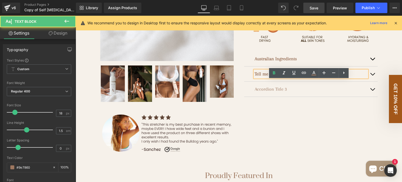
click at [334, 78] on p "Tell me about the product" at bounding box center [311, 73] width 113 height 7
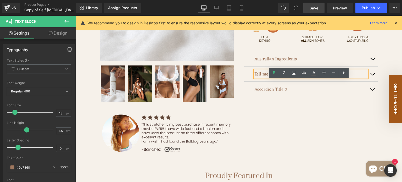
click at [334, 78] on p "Tell me about the product" at bounding box center [311, 73] width 113 height 7
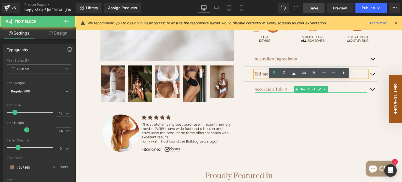
click at [318, 91] on icon at bounding box center [319, 89] width 3 height 3
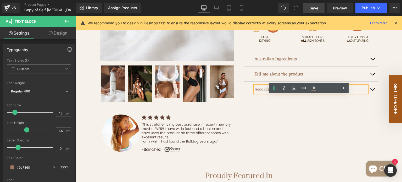
click at [250, 82] on div "Tell me about the product Text Block" at bounding box center [311, 74] width 134 height 15
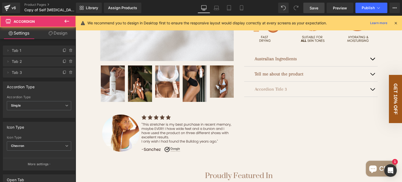
click at [246, 82] on div "Tell me about the product Text Block" at bounding box center [311, 74] width 134 height 15
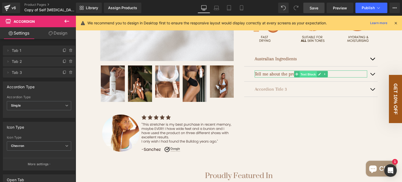
click at [295, 77] on link "Text Block" at bounding box center [305, 74] width 23 height 6
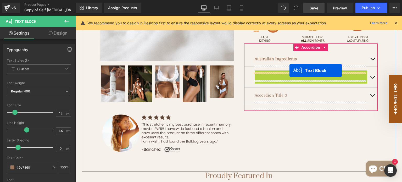
drag, startPoint x: 292, startPoint y: 85, endPoint x: 290, endPoint y: 70, distance: 14.9
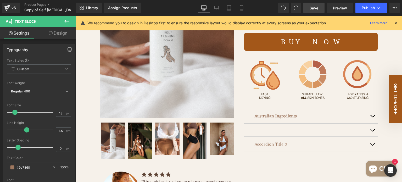
scroll to position [209, 0]
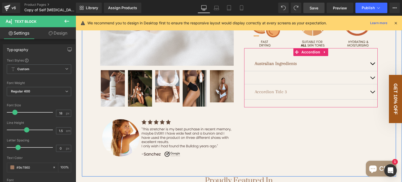
click at [369, 84] on button "button" at bounding box center [372, 77] width 10 height 13
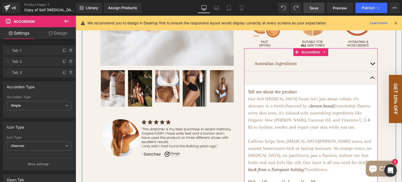
click at [294, 84] on div at bounding box center [311, 77] width 134 height 13
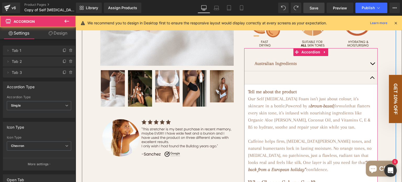
click at [281, 84] on div at bounding box center [311, 77] width 134 height 13
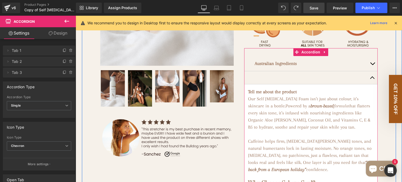
click at [272, 66] on strong "Australian Ingredients" at bounding box center [276, 63] width 42 height 5
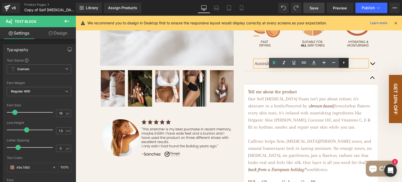
click at [342, 63] on icon at bounding box center [344, 62] width 6 height 6
click at [353, 63] on icon at bounding box center [354, 62] width 6 height 6
click at [273, 84] on div at bounding box center [311, 77] width 134 height 13
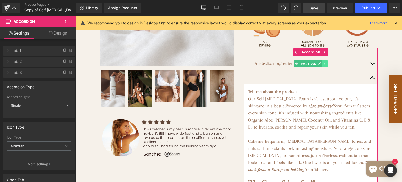
click at [324, 65] on icon at bounding box center [325, 63] width 3 height 3
click at [321, 65] on icon at bounding box center [322, 63] width 3 height 3
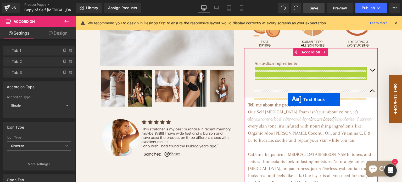
drag, startPoint x: 296, startPoint y: 82, endPoint x: 288, endPoint y: 99, distance: 19.4
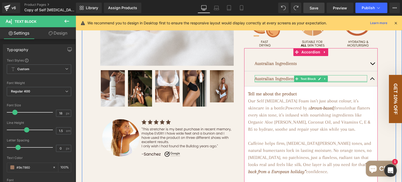
drag, startPoint x: 289, startPoint y: 91, endPoint x: 281, endPoint y: 87, distance: 8.7
click at [289, 82] on div at bounding box center [311, 81] width 113 height 1
click at [283, 82] on p "Australian Ingredients" at bounding box center [311, 78] width 113 height 7
click at [282, 81] on strong "Australian Ingredients" at bounding box center [276, 78] width 42 height 5
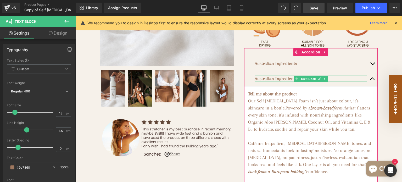
click at [282, 81] on strong "Australian Ingredients" at bounding box center [276, 78] width 42 height 5
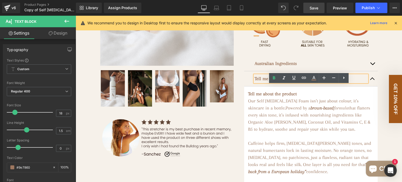
drag, startPoint x: 318, startPoint y: 88, endPoint x: 301, endPoint y: 90, distance: 17.6
click at [301, 82] on p "Tell me more about the product" at bounding box center [311, 78] width 113 height 7
click at [244, 66] on div "Australian Ingredients Text Block" at bounding box center [311, 63] width 134 height 15
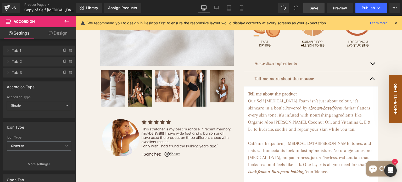
drag, startPoint x: 310, startPoint y: 9, endPoint x: 199, endPoint y: 78, distance: 130.9
click at [310, 9] on link "Save" at bounding box center [313, 8] width 21 height 10
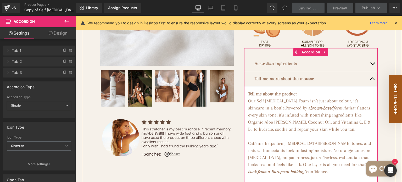
click at [373, 80] on span "button" at bounding box center [373, 80] width 0 height 0
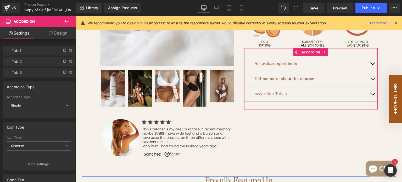
click at [273, 97] on div "Accordion Title 3 Text Block" at bounding box center [311, 93] width 113 height 7
click at [273, 97] on p "Accordion Title 3" at bounding box center [311, 93] width 113 height 7
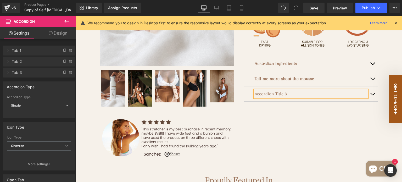
click at [273, 97] on p "Accordion Title 3" at bounding box center [311, 93] width 113 height 7
click at [267, 97] on p "Accordion Title 3" at bounding box center [311, 93] width 113 height 7
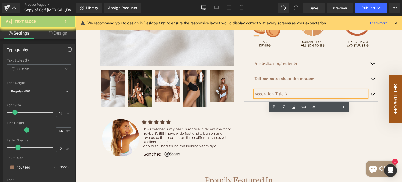
click at [282, 97] on p "Accordion Title 3" at bounding box center [311, 93] width 113 height 7
click at [279, 97] on p "Accordion Title 3" at bounding box center [311, 93] width 113 height 7
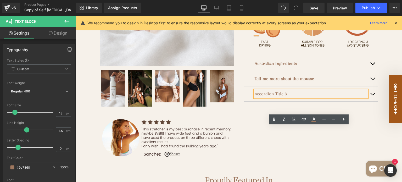
click at [279, 97] on p "Accordion Title 3" at bounding box center [311, 93] width 113 height 7
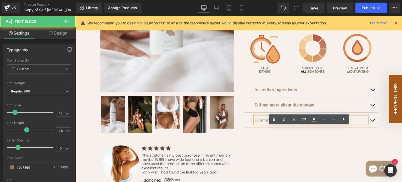
drag, startPoint x: 292, startPoint y: 130, endPoint x: 273, endPoint y: 128, distance: 19.5
click at [272, 124] on p "Common Uqestions" at bounding box center [311, 120] width 113 height 7
click at [279, 124] on p "Common Questions" at bounding box center [311, 120] width 113 height 7
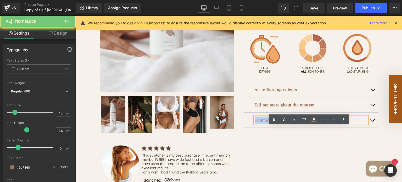
click at [279, 124] on p "Common Questions" at bounding box center [311, 120] width 113 height 7
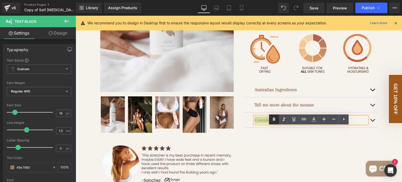
click at [270, 122] on link at bounding box center [274, 119] width 10 height 10
click at [294, 124] on p "Common Questions" at bounding box center [311, 120] width 113 height 7
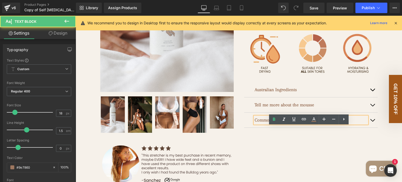
click at [316, 136] on div "Australian Ingredients Text Block Main Ingredients: DHA (Dihydroxyacetone) : Th…" at bounding box center [311, 104] width 134 height 61
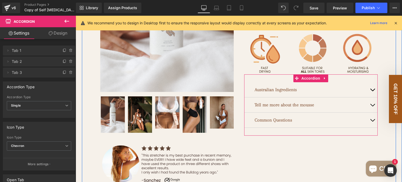
drag, startPoint x: 372, startPoint y: 133, endPoint x: 366, endPoint y: 132, distance: 5.9
click at [372, 128] on button "button" at bounding box center [372, 120] width 10 height 15
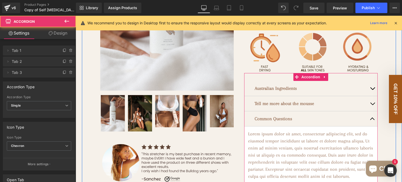
scroll to position [236, 0]
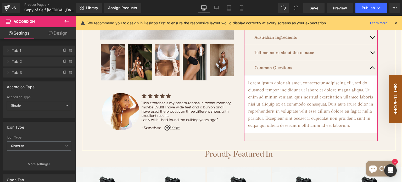
drag, startPoint x: 246, startPoint y: 94, endPoint x: 339, endPoint y: 133, distance: 101.3
click at [328, 129] on p "Lorem ipsum dolor sit amet, consectetur adipiscing elit, sed do eiusmod tempor …" at bounding box center [311, 103] width 126 height 49
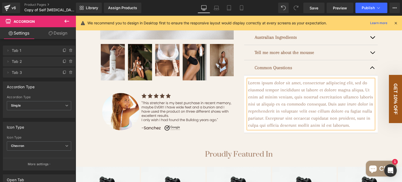
click at [340, 129] on p "Lorem ipsum dolor sit amet, consectetur adipiscing elit, sed do eiusmod tempor …" at bounding box center [311, 103] width 126 height 49
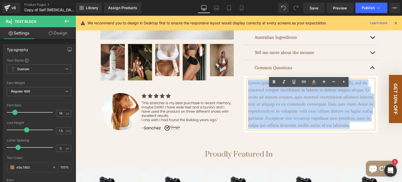
drag, startPoint x: 349, startPoint y: 135, endPoint x: 247, endPoint y: 94, distance: 109.8
click at [248, 94] on p "Lorem ipsum dolor sit amet, consectetur adipiscing elit, sed do eiusmod tempor …" at bounding box center [311, 103] width 126 height 49
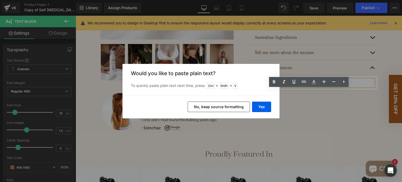
click at [227, 105] on button "No, keep source formatting" at bounding box center [219, 107] width 62 height 10
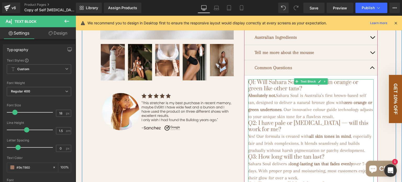
click at [270, 92] on h3 "Q1: Will Sahara Soul turn my skin orange or green like other tans?" at bounding box center [311, 85] width 126 height 13
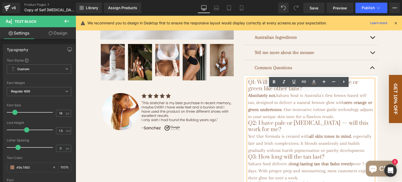
click at [256, 92] on h3 "Q1: Will Sahara Soul turn my skin orange or green like other tans?" at bounding box center [311, 85] width 126 height 13
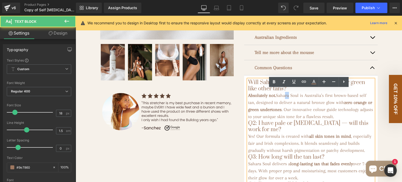
drag, startPoint x: 289, startPoint y: 105, endPoint x: 286, endPoint y: 105, distance: 3.4
click at [286, 105] on p "Absolutely not. Sahara Soul is Australia’s first brown-based self tan, designed…" at bounding box center [311, 106] width 126 height 28
drag, startPoint x: 267, startPoint y: 93, endPoint x: 261, endPoint y: 93, distance: 6.5
click at [261, 92] on h3 "Will Sahara Soul turn my skin orange or green like other tans?" at bounding box center [311, 85] width 126 height 13
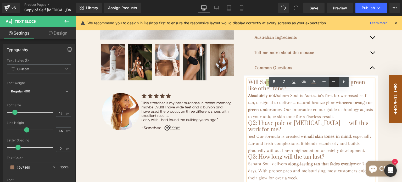
click at [331, 81] on icon at bounding box center [334, 82] width 6 height 6
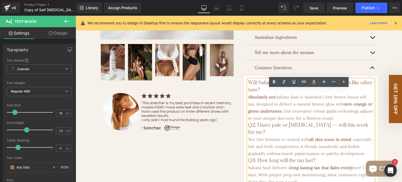
click at [306, 100] on p "Absolutely not. Sahara Soul is Australia’s first brown-based self tan, designed…" at bounding box center [311, 107] width 126 height 28
drag, startPoint x: 366, startPoint y: 91, endPoint x: 247, endPoint y: 94, distance: 118.4
click at [248, 93] on h3 "Will Sahara Soul turn my skin orange or green like other tans?" at bounding box center [311, 86] width 126 height 14
click at [275, 80] on icon at bounding box center [274, 82] width 6 height 6
drag, startPoint x: 276, startPoint y: 107, endPoint x: 247, endPoint y: 108, distance: 29.1
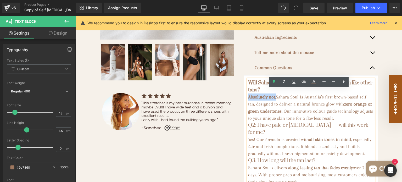
click at [248, 99] on strong "Absolutely not." at bounding box center [262, 96] width 28 height 5
drag, startPoint x: 275, startPoint y: 82, endPoint x: 196, endPoint y: 82, distance: 79.3
click at [275, 82] on icon at bounding box center [274, 82] width 6 height 6
click at [275, 107] on p "Absolutely not. Sahara Soul is Australia’s first brown-based self tan, designed…" at bounding box center [311, 107] width 126 height 28
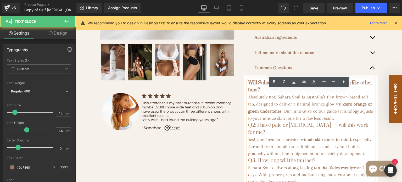
click at [348, 107] on p "Absolutely not! Sahara Soul is Australia’s first brown-based self tan, designed…" at bounding box center [311, 107] width 126 height 28
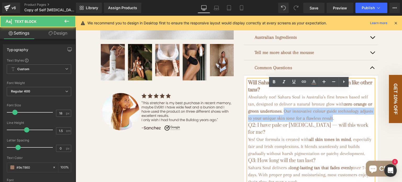
drag, startPoint x: 289, startPoint y: 121, endPoint x: 345, endPoint y: 128, distance: 55.7
click at [345, 122] on p "Absolutely not! Sahara Soul is Australia’s first brown based self tan, designed…" at bounding box center [311, 107] width 126 height 28
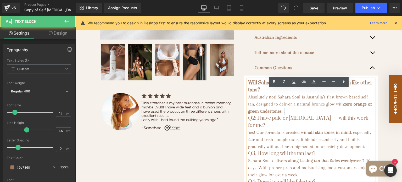
drag, startPoint x: 293, startPoint y: 123, endPoint x: 288, endPoint y: 122, distance: 5.1
click at [288, 115] on p "Absolutely not! Sahara Soul is Australia’s first brown based self tan, designed…" at bounding box center [311, 103] width 126 height 21
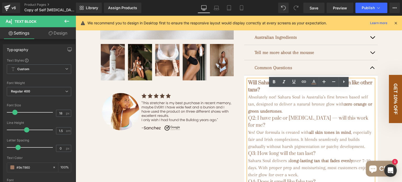
click at [253, 128] on h3 "Q2: I have pale or fair skin — will this work for me?" at bounding box center [311, 122] width 126 height 14
click at [295, 128] on h3 "I have pale or fair skin — will this work for me?" at bounding box center [311, 122] width 126 height 14
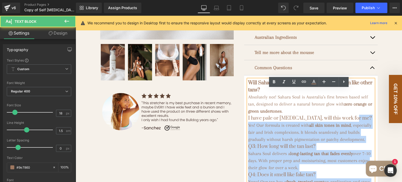
drag, startPoint x: 322, startPoint y: 127, endPoint x: 245, endPoint y: 126, distance: 77.0
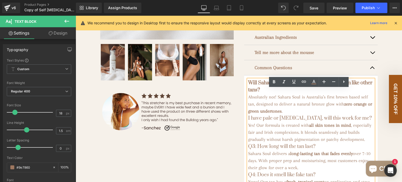
click at [262, 122] on h3 "I have pale or fair skin, will this work for me?" at bounding box center [311, 118] width 126 height 7
drag, startPoint x: 334, startPoint y: 128, endPoint x: 244, endPoint y: 128, distance: 89.5
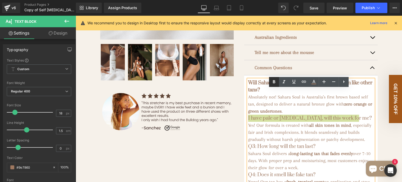
click at [276, 81] on icon at bounding box center [274, 82] width 6 height 6
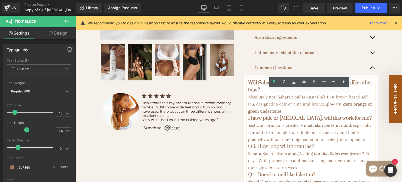
click at [262, 133] on p "Yes! Our formula is created with all skin tones in mind , especially fair and I…" at bounding box center [311, 132] width 126 height 21
drag, startPoint x: 290, startPoint y: 121, endPoint x: 264, endPoint y: 123, distance: 25.7
click at [264, 115] on p "Absolutely not! Sahara Soul is Australia’s first brown based self tan, designed…" at bounding box center [311, 103] width 126 height 21
click at [272, 85] on icon at bounding box center [274, 82] width 6 height 6
click at [293, 115] on p "Absolutely not! Sahara Soul is Australia’s first brown based self tan, designed…" at bounding box center [311, 103] width 126 height 21
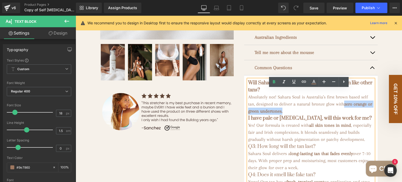
drag, startPoint x: 294, startPoint y: 120, endPoint x: 317, endPoint y: 101, distance: 30.1
click at [343, 114] on p "Absolutely not! Sahara Soul is Australia’s first brown based self tan, designed…" at bounding box center [311, 103] width 126 height 21
click at [272, 82] on icon at bounding box center [274, 82] width 6 height 6
click at [286, 115] on p "Absolutely not! Sahara Soul is Australia’s first brown based self tan, designed…" at bounding box center [311, 103] width 126 height 21
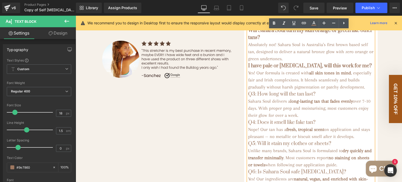
scroll to position [314, 0]
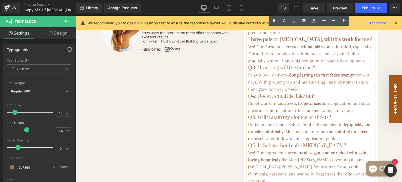
click at [254, 71] on h3 "Q3: How long will the tan last?" at bounding box center [311, 67] width 126 height 7
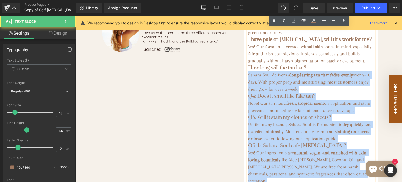
drag, startPoint x: 293, startPoint y: 84, endPoint x: 245, endPoint y: 84, distance: 47.7
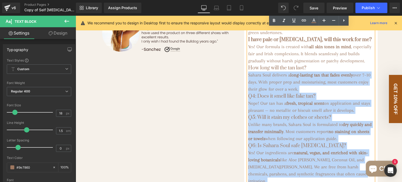
click at [249, 71] on h3 "How long will the tan last?" at bounding box center [311, 67] width 126 height 7
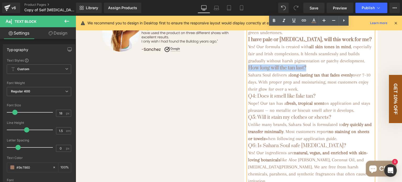
drag, startPoint x: 295, startPoint y: 83, endPoint x: 254, endPoint y: 82, distance: 40.3
click at [248, 71] on h3 "How long will the tan last?" at bounding box center [311, 67] width 126 height 7
click at [274, 20] on icon at bounding box center [274, 21] width 6 height 6
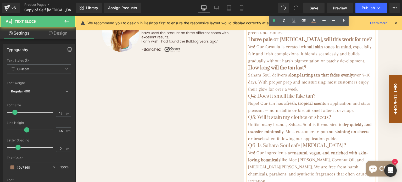
click at [248, 92] on p "Sahara Soul delivers a long-lasting tan that fades evenly over 7–10 days. With …" at bounding box center [311, 81] width 126 height 21
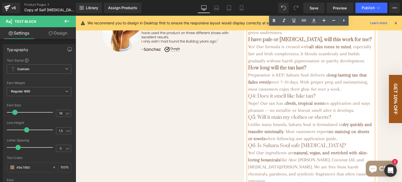
click at [282, 93] on p "Preparation is KEY! Sahara Soul delivers a long-lasting tan that fades evenly o…" at bounding box center [311, 81] width 126 height 21
click at [291, 93] on p "Preparation is KEY! Sahara Soul delivers a long-lasting tan that fades evenly o…" at bounding box center [311, 81] width 126 height 21
drag, startPoint x: 310, startPoint y: 113, endPoint x: 246, endPoint y: 111, distance: 63.4
click at [248, 100] on h3 "Q4: Does it smell like fake tan?" at bounding box center [311, 96] width 126 height 7
click at [275, 19] on icon at bounding box center [274, 21] width 6 height 6
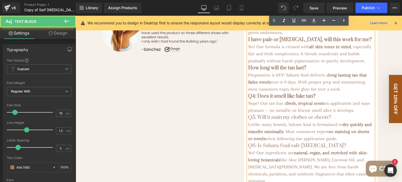
click at [256, 99] on strong "Q4: Does it smell like fake tan?" at bounding box center [281, 96] width 67 height 7
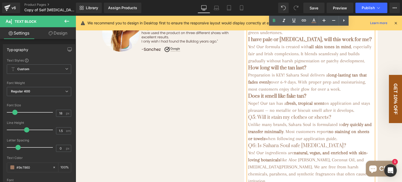
scroll to position [340, 0]
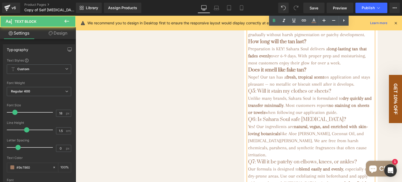
click at [268, 88] on p "Nope! Our tan has a fresh, tropical scent on application and stays pleasant — n…" at bounding box center [311, 81] width 126 height 14
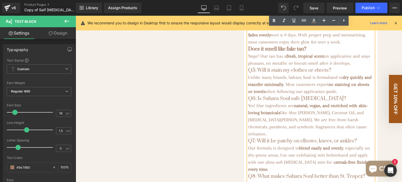
scroll to position [367, 0]
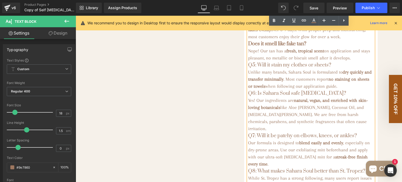
click at [255, 69] on h3 "Q5: Will it stain my clothes or sheets?" at bounding box center [311, 65] width 126 height 7
drag, startPoint x: 306, startPoint y: 81, endPoint x: 246, endPoint y: 80, distance: 60.0
click at [248, 69] on h3 "Will it stain my clothes or sheets?" at bounding box center [311, 65] width 126 height 7
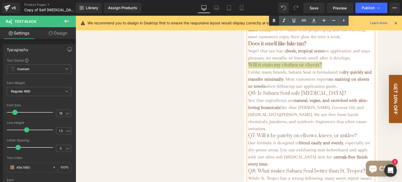
click at [276, 21] on icon at bounding box center [274, 21] width 6 height 6
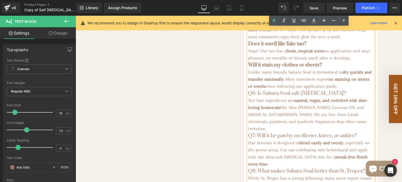
click at [289, 68] on strong "Will it stain my clothes or sheets?" at bounding box center [285, 65] width 74 height 7
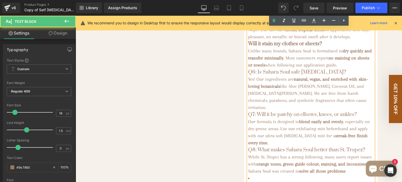
scroll to position [393, 0]
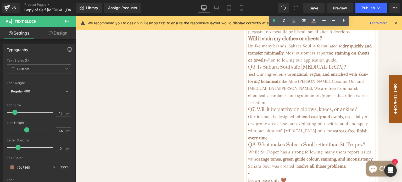
drag, startPoint x: 329, startPoint y: 84, endPoint x: 246, endPoint y: 85, distance: 82.7
click at [248, 71] on h3 "Q6: Is Sahara Soul safe for sensitive skin?" at bounding box center [311, 67] width 126 height 7
click at [273, 21] on icon at bounding box center [274, 20] width 2 height 3
click at [255, 70] on strong "Q6: Is Sahara Soul safe for sensitive skin?" at bounding box center [297, 67] width 98 height 7
drag, startPoint x: 291, startPoint y: 76, endPoint x: 349, endPoint y: 74, distance: 58.2
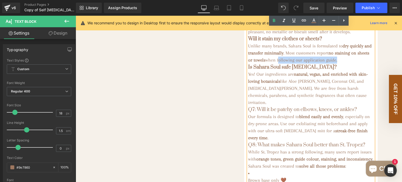
click at [349, 64] on p "Unlike many brands, Sahara Soul is formulated to dry quickly and transfer minim…" at bounding box center [311, 52] width 126 height 21
click at [256, 84] on strong "natural, vegan, and enriched with skin-loving botanicals" at bounding box center [308, 77] width 120 height 12
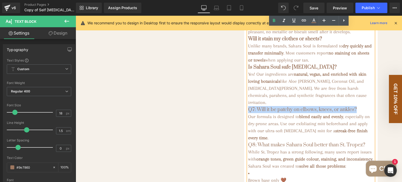
drag, startPoint x: 342, startPoint y: 120, endPoint x: 246, endPoint y: 120, distance: 95.8
click at [248, 113] on h3 "Q7: Will it be patchy on elbows, knees, or ankles?" at bounding box center [311, 109] width 126 height 7
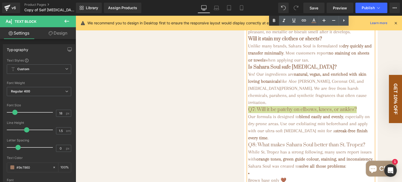
click at [274, 21] on icon at bounding box center [274, 21] width 6 height 6
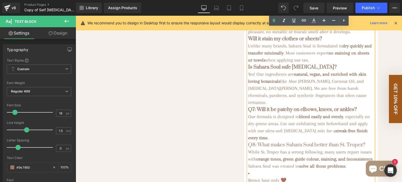
click at [256, 113] on strong "Q7: Will it be patchy on elbows, knees, or ankles?" at bounding box center [302, 109] width 109 height 7
click at [253, 134] on p "Our formula is designed to blend easily and evenly , especially on dry-prone ar…" at bounding box center [311, 127] width 126 height 28
click at [273, 141] on p "Our formula is designed to blend easily and evenly , especially on dry prone ar…" at bounding box center [311, 127] width 126 height 28
click at [293, 134] on p "Our formula is designed to blend easily and evenly , especially on dry prone ar…" at bounding box center [311, 127] width 126 height 28
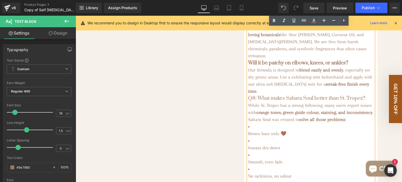
scroll to position [445, 0]
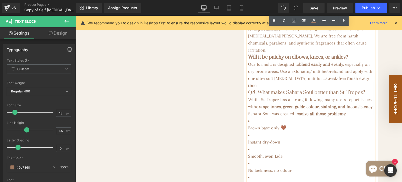
click at [255, 95] on h3 "Q8: What makes Sahara Soul better than St. Tropez?" at bounding box center [311, 92] width 126 height 7
drag, startPoint x: 335, startPoint y: 95, endPoint x: 315, endPoint y: 96, distance: 19.7
click at [315, 96] on h3 "What makes Sahara Soul better than St. Tropez?" at bounding box center [311, 92] width 126 height 7
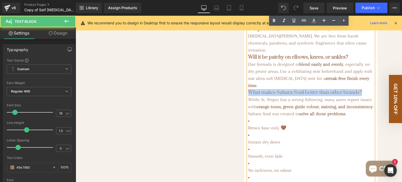
drag, startPoint x: 342, startPoint y: 94, endPoint x: 247, endPoint y: 97, distance: 95.6
click at [248, 96] on h3 "What makes Sahara Soul better than other brands?" at bounding box center [311, 92] width 126 height 7
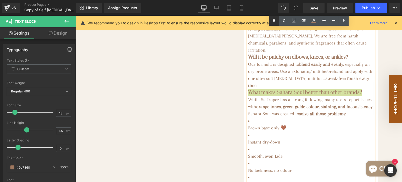
click at [274, 22] on icon at bounding box center [274, 20] width 2 height 3
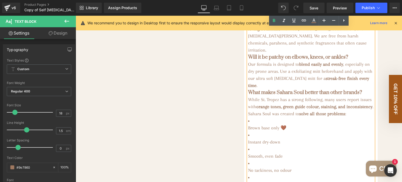
click at [269, 101] on p "While St. Tropez has a strong following, many users report issues with orange t…" at bounding box center [311, 106] width 126 height 21
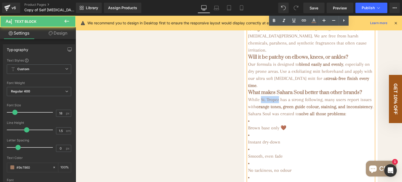
drag, startPoint x: 278, startPoint y: 102, endPoint x: 258, endPoint y: 102, distance: 19.4
click at [258, 102] on p "While St. Tropez has a strong following, many users report issues with orange t…" at bounding box center [311, 106] width 126 height 21
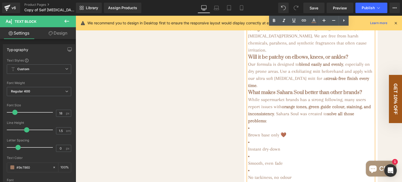
click at [302, 102] on p "While supermarket brands has a strong following, many users report issues with …" at bounding box center [311, 110] width 126 height 28
click at [346, 110] on strong "orange tones, green guide colour, staining, and inconsistency" at bounding box center [309, 110] width 123 height 12
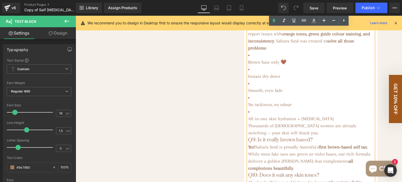
scroll to position [524, 0]
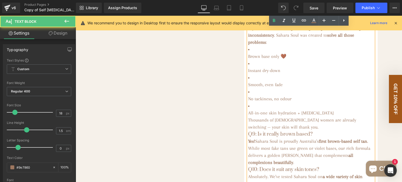
click at [273, 111] on li "All-in-one skin hydration + tanning" at bounding box center [311, 109] width 126 height 14
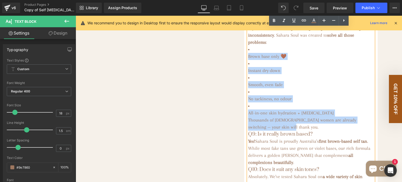
drag, startPoint x: 279, startPoint y: 129, endPoint x: 246, endPoint y: 50, distance: 84.9
click at [248, 50] on div "Will Sahara Soul turn my skin orange or green like other tans? Absolutely not! …" at bounding box center [311, 84] width 126 height 587
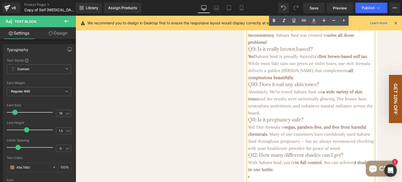
scroll to position [497, 0]
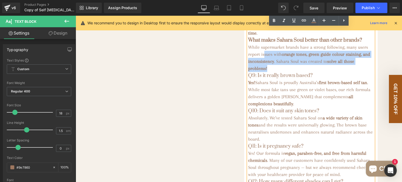
drag, startPoint x: 273, startPoint y: 69, endPoint x: 262, endPoint y: 59, distance: 13.9
click at [262, 59] on p "While supermarket brands have a strong following, many users report issues with…" at bounding box center [311, 58] width 126 height 28
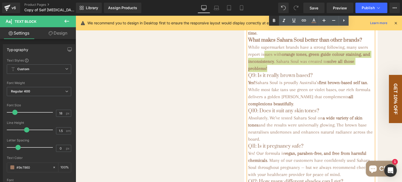
click at [275, 21] on icon at bounding box center [274, 20] width 2 height 3
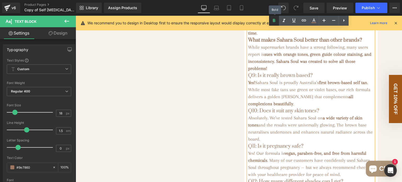
click at [275, 21] on icon at bounding box center [274, 20] width 2 height 3
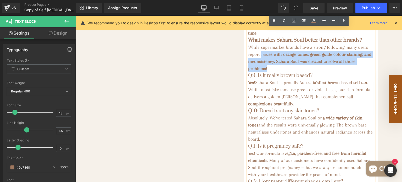
drag, startPoint x: 270, startPoint y: 72, endPoint x: 259, endPoint y: 58, distance: 18.0
click at [259, 58] on p "While supermarket brands have a strong following, many users report is sues wit…" at bounding box center [311, 58] width 126 height 28
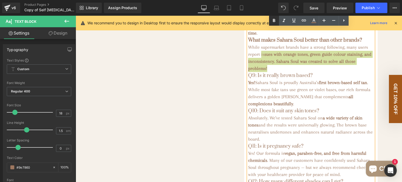
click at [276, 22] on icon at bounding box center [274, 21] width 6 height 6
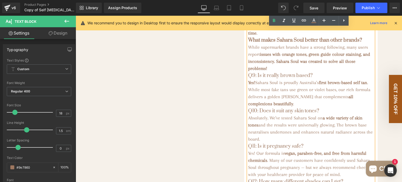
click at [273, 70] on p "While supermarket brands have a strong following, many users report issues with…" at bounding box center [311, 58] width 126 height 28
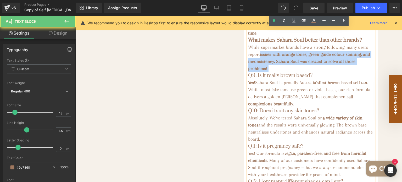
drag, startPoint x: 273, startPoint y: 70, endPoint x: 260, endPoint y: 58, distance: 18.2
click at [260, 58] on p "While supermarket brands have a strong following, many users report issues with…" at bounding box center [311, 58] width 126 height 28
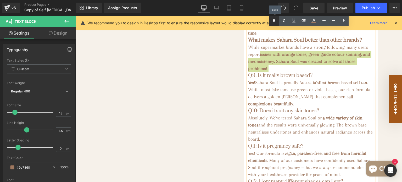
click at [276, 18] on icon at bounding box center [274, 21] width 6 height 6
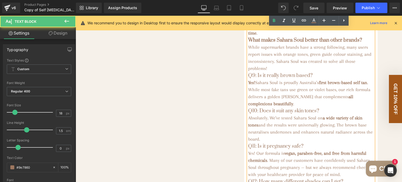
click at [275, 69] on p "While supermarket brands have a strong following, many users report issues with…" at bounding box center [311, 58] width 126 height 28
click at [255, 79] on h3 "Q9: Is it really brown based?" at bounding box center [311, 75] width 126 height 7
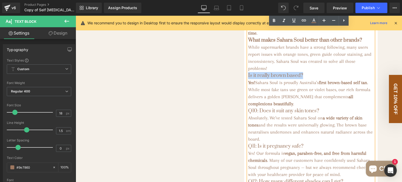
drag, startPoint x: 295, startPoint y: 79, endPoint x: 246, endPoint y: 77, distance: 48.5
click at [248, 77] on h3 "Is it really brown based?" at bounding box center [311, 75] width 126 height 7
click at [274, 22] on icon at bounding box center [274, 20] width 2 height 3
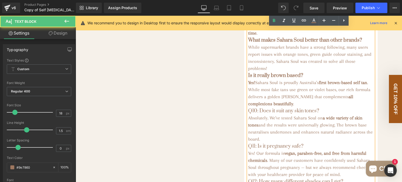
click at [289, 78] on strong "Is it really brown based?" at bounding box center [275, 75] width 55 height 7
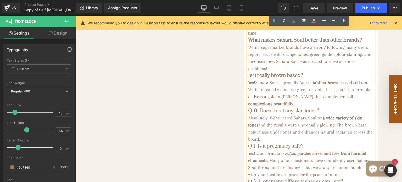
click at [345, 85] on strong "first brown-based self tan" at bounding box center [343, 82] width 48 height 5
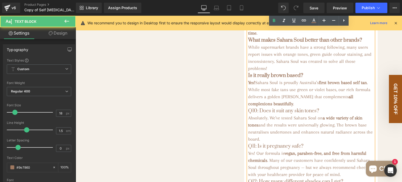
click at [257, 114] on h3 "Q10: Does it suit any skin tones?" at bounding box center [311, 110] width 126 height 7
drag, startPoint x: 300, startPoint y: 113, endPoint x: 246, endPoint y: 114, distance: 53.7
click at [248, 114] on h3 "Does it suit any skin tones?" at bounding box center [311, 110] width 126 height 7
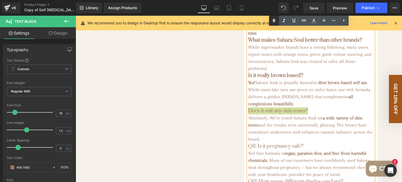
click at [272, 19] on icon at bounding box center [274, 21] width 6 height 6
click at [304, 107] on p "Yes! Sahara Soul is proudly Australia’s first brown based self tan . While most…" at bounding box center [311, 93] width 126 height 28
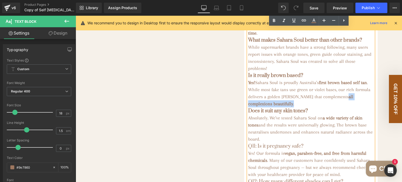
drag, startPoint x: 300, startPoint y: 108, endPoint x: 351, endPoint y: 100, distance: 51.2
click at [351, 100] on p "Yes! Sahara Soul is proudly Australia’s first brown based self tan . While most…" at bounding box center [311, 93] width 126 height 28
click at [273, 20] on icon at bounding box center [274, 20] width 2 height 3
click at [310, 106] on p "Yes! Sahara Soul is proudly Australia’s first brown based self tan . While most…" at bounding box center [311, 93] width 126 height 28
drag, startPoint x: 310, startPoint y: 107, endPoint x: 351, endPoint y: 100, distance: 41.7
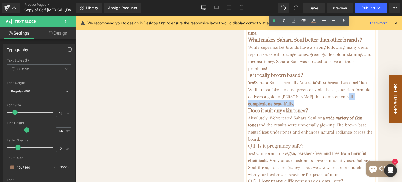
click at [351, 100] on p "Yes! Sahara Soul is proudly Australia’s first brown based self tan . While most…" at bounding box center [311, 93] width 126 height 28
click at [272, 18] on icon at bounding box center [274, 21] width 6 height 6
click at [304, 106] on p "Yes! Sahara Soul is proudly Australia’s first brown based self tan . While most…" at bounding box center [311, 93] width 126 height 28
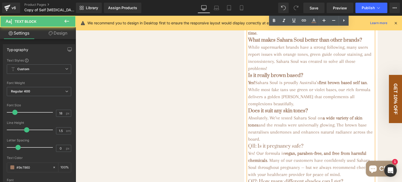
click at [297, 114] on strong "Does it suit any skin tones?" at bounding box center [278, 111] width 60 height 7
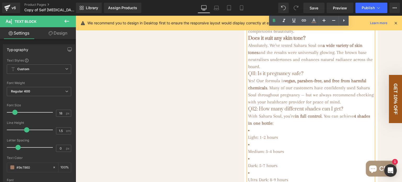
scroll to position [576, 0]
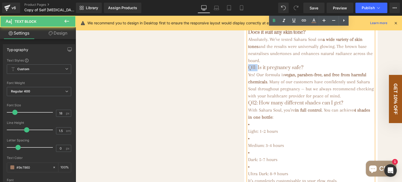
drag, startPoint x: 257, startPoint y: 70, endPoint x: 247, endPoint y: 70, distance: 10.5
click at [248, 70] on h3 "Q11: Is it pregnancy safe?" at bounding box center [311, 67] width 126 height 7
drag, startPoint x: 288, startPoint y: 69, endPoint x: 246, endPoint y: 71, distance: 42.0
click at [248, 71] on h3 "Is it pregnancy safe?" at bounding box center [311, 67] width 126 height 7
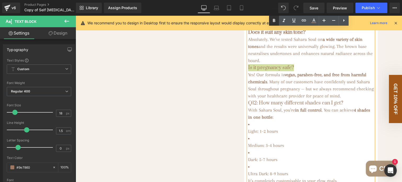
click at [274, 20] on icon at bounding box center [274, 20] width 2 height 3
click at [274, 76] on p "Yes! Our formula is vegan, paraben-free, and free from harmful chemicals . Many…" at bounding box center [311, 85] width 126 height 28
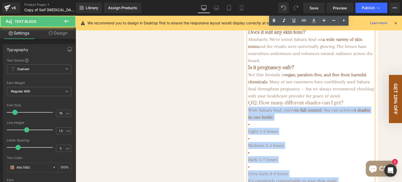
drag, startPoint x: 328, startPoint y: 113, endPoint x: 246, endPoint y: 115, distance: 82.2
click at [256, 107] on h3 "Q12: How many different shades can I get?" at bounding box center [311, 102] width 126 height 7
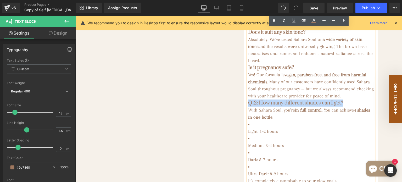
drag, startPoint x: 328, startPoint y: 112, endPoint x: 246, endPoint y: 113, distance: 82.2
click at [248, 107] on h3 "Q12: How many different shades can I get?" at bounding box center [311, 102] width 126 height 7
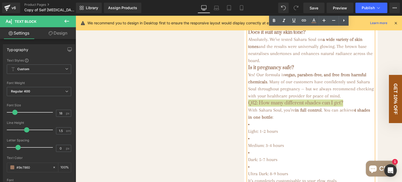
click at [273, 21] on icon at bounding box center [274, 20] width 2 height 3
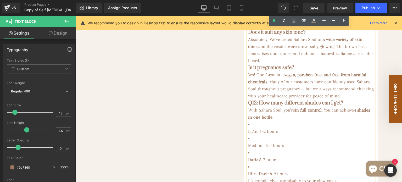
click at [258, 106] on strong "Q12: How many different shades can I get?" at bounding box center [295, 103] width 95 height 7
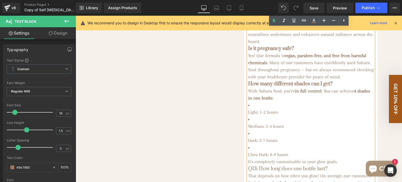
scroll to position [628, 0]
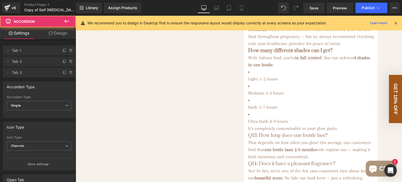
click at [248, 82] on p "Light: 1–2 hours" at bounding box center [311, 78] width 126 height 7
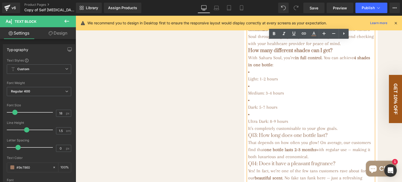
scroll to position [644, 0]
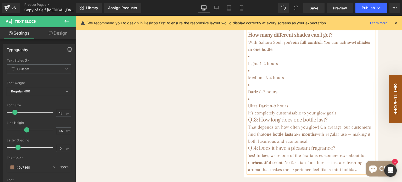
click at [248, 67] on p "Light: 1–2 hours" at bounding box center [311, 63] width 126 height 7
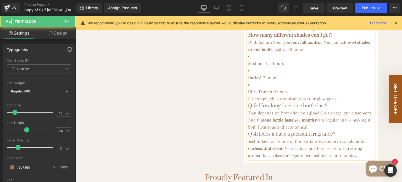
click at [248, 67] on p "Medium: 3–4 hours" at bounding box center [311, 63] width 126 height 7
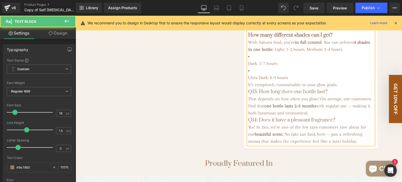
click at [248, 67] on p "Dark: 5–7 hours" at bounding box center [311, 63] width 126 height 7
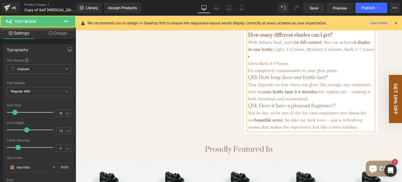
click at [248, 67] on p "Ultra Dark: 8–9 hours" at bounding box center [311, 63] width 126 height 7
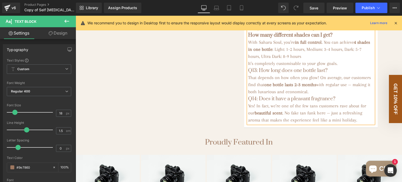
click at [319, 60] on p "With Sahara Soul, you’re in full control . You can achieve 4 shades in one bott…" at bounding box center [311, 49] width 126 height 21
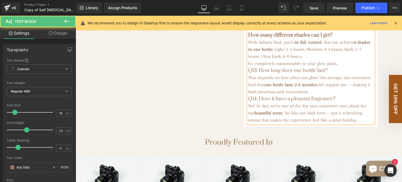
click at [338, 67] on p "It’s completely customisable to your glow goals." at bounding box center [311, 63] width 126 height 7
drag, startPoint x: 317, startPoint y: 81, endPoint x: 246, endPoint y: 79, distance: 70.7
click at [248, 74] on h3 "Q13: How long does one bottle last?" at bounding box center [311, 70] width 126 height 7
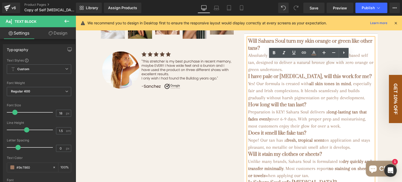
scroll to position [199, 0]
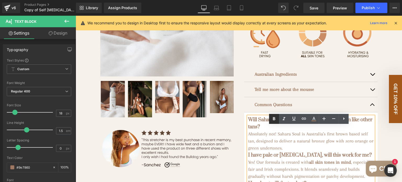
click at [274, 116] on icon at bounding box center [274, 119] width 6 height 6
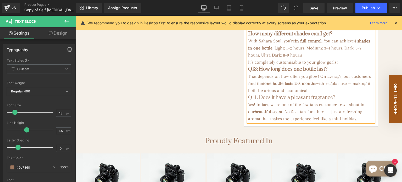
scroll to position [644, 0]
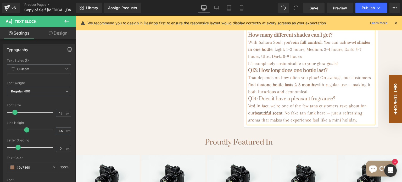
click at [257, 74] on strong "Q13: How long does one bottle last?" at bounding box center [287, 70] width 79 height 7
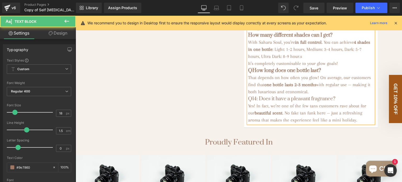
click at [355, 94] on p "That depends on how often you glow! On average, our customers find that one bot…" at bounding box center [311, 84] width 126 height 21
click at [296, 87] on strong "one bottle lasts 2–3 months" at bounding box center [290, 84] width 52 height 5
click at [256, 102] on h3 "Q14: Does it have a pleasant fragrance?" at bounding box center [311, 98] width 126 height 7
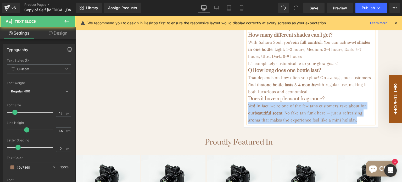
drag, startPoint x: 312, startPoint y: 109, endPoint x: 245, endPoint y: 110, distance: 67.6
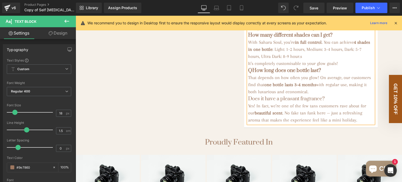
click at [248, 102] on h3 "Does it have a pleasant fragrance?" at bounding box center [311, 98] width 126 height 7
drag, startPoint x: 246, startPoint y: 108, endPoint x: 310, endPoint y: 108, distance: 63.9
click at [310, 102] on h3 "Does it have a pleasant fragrance?" at bounding box center [311, 98] width 126 height 7
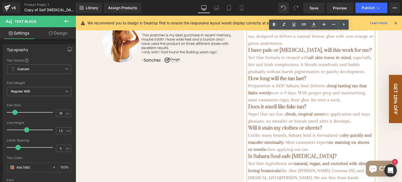
scroll to position [251, 0]
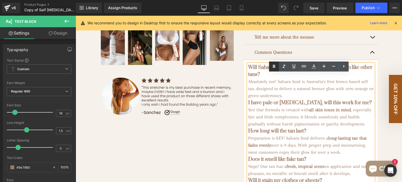
click at [273, 68] on icon at bounding box center [274, 66] width 2 height 3
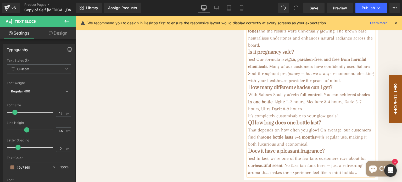
scroll to position [644, 0]
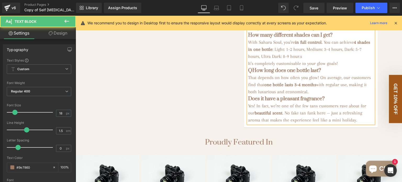
click at [249, 74] on strong "QHow long does one bottle last?" at bounding box center [284, 70] width 73 height 7
click at [333, 122] on p "Yes! In fact, we’re one of the few tans customers rave about for our beautiful …" at bounding box center [311, 112] width 126 height 21
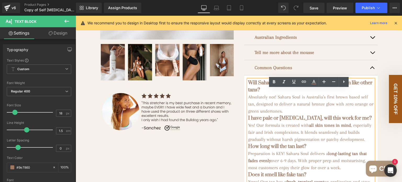
scroll to position [262, 0]
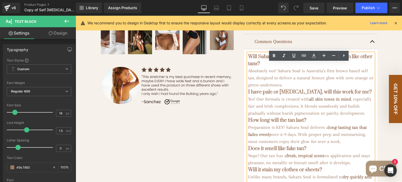
drag, startPoint x: 373, startPoint y: 52, endPoint x: 367, endPoint y: 47, distance: 7.6
click at [373, 49] on button "button" at bounding box center [372, 41] width 10 height 15
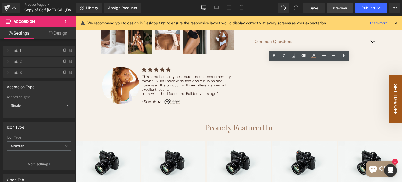
click at [337, 10] on span "Preview" at bounding box center [340, 7] width 14 height 5
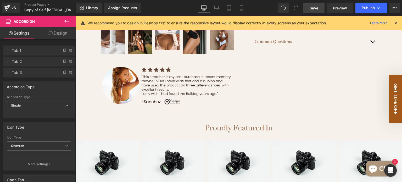
click at [313, 8] on span "Save" at bounding box center [314, 7] width 9 height 5
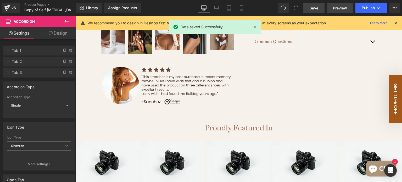
click at [339, 9] on span "Preview" at bounding box center [340, 7] width 14 height 5
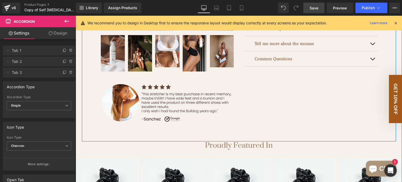
scroll to position [236, 0]
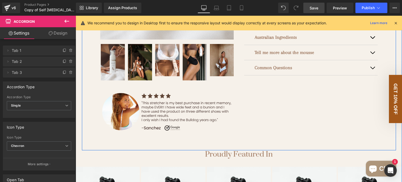
click at [369, 75] on button "button" at bounding box center [372, 67] width 10 height 15
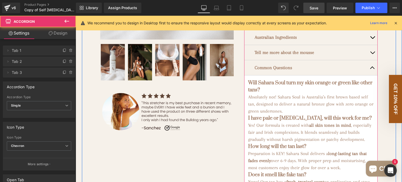
click at [251, 111] on p "Absolutely not! Sahara Soul is Australia’s first brown based self tan, designed…" at bounding box center [311, 103] width 126 height 21
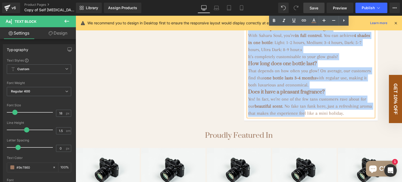
scroll to position [744, 0]
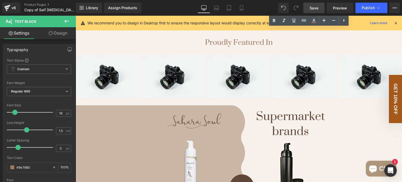
drag, startPoint x: 247, startPoint y: 94, endPoint x: 359, endPoint y: 36, distance: 126.2
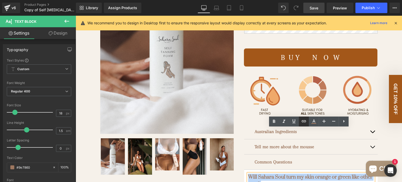
scroll to position [220, 0]
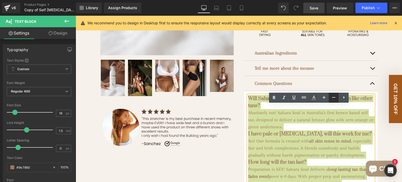
click at [332, 98] on icon at bounding box center [334, 97] width 6 height 6
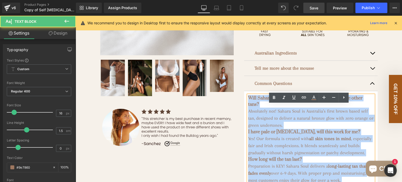
click at [317, 118] on p "Absolutely not! Sahara Soul is Australia’s first brown based self tan, designed…" at bounding box center [311, 118] width 126 height 21
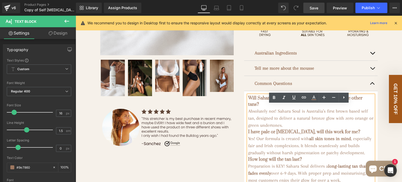
click at [358, 108] on h3 "Will Sahara Soul turn my skin orange or green like other tans?" at bounding box center [311, 101] width 126 height 13
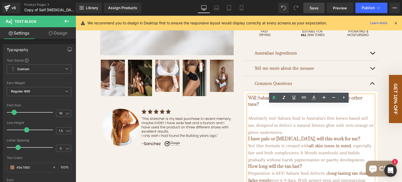
click at [282, 135] on p "Absolutely not! Sahara Soul is Australia’s first brown based self tan, designed…" at bounding box center [311, 125] width 126 height 21
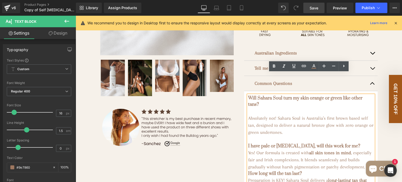
scroll to position [272, 0]
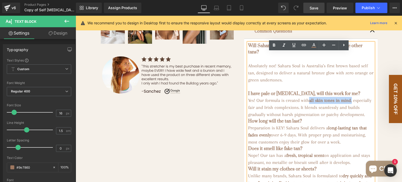
drag, startPoint x: 310, startPoint y: 104, endPoint x: 353, endPoint y: 104, distance: 42.9
click at [353, 104] on p "Yes! Our formula is created with all skin tones in mind , especially fair and I…" at bounding box center [311, 107] width 126 height 21
click at [275, 46] on icon at bounding box center [274, 45] width 2 height 3
drag, startPoint x: 309, startPoint y: 103, endPoint x: 304, endPoint y: 64, distance: 39.9
click at [352, 103] on strong "all skin tones in mind," at bounding box center [330, 100] width 43 height 5
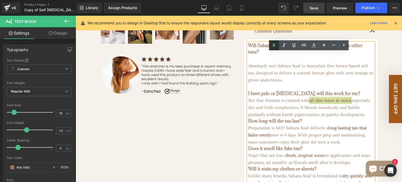
click at [275, 45] on icon at bounding box center [274, 45] width 2 height 3
click at [297, 124] on h3 "How long will the tan last?" at bounding box center [311, 121] width 126 height 6
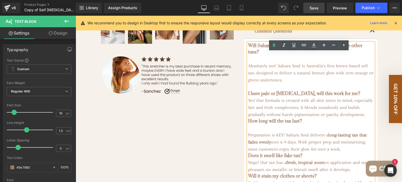
click at [331, 96] on h3 "I have pale or fair skin, will this work for me?" at bounding box center [311, 94] width 126 height 6
click at [248, 67] on p "Absolutely not! Sahara Soul is Australia’s first brown based self tan, designed…" at bounding box center [311, 72] width 126 height 21
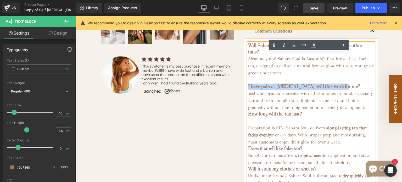
drag, startPoint x: 330, startPoint y: 89, endPoint x: 247, endPoint y: 88, distance: 83.3
click at [248, 88] on h3 "I have pale or fair skin, will this work for me?" at bounding box center [311, 87] width 126 height 6
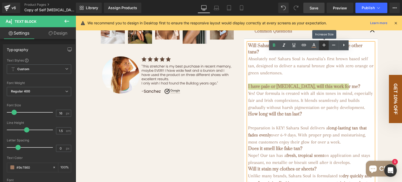
click at [322, 47] on icon at bounding box center [324, 45] width 6 height 6
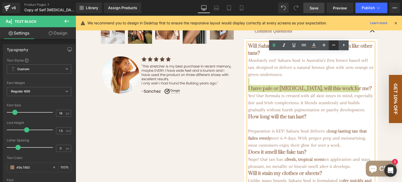
click at [331, 46] on icon at bounding box center [334, 45] width 6 height 6
type input "16"
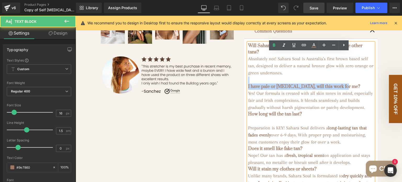
click at [292, 87] on h3 "I have pale or fair skin, will this work for me?" at bounding box center [311, 87] width 126 height 6
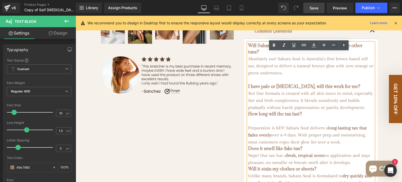
click at [364, 111] on p "Yes! Our formula is created with all skin tones in mind, especially fair and Ir…" at bounding box center [311, 100] width 126 height 21
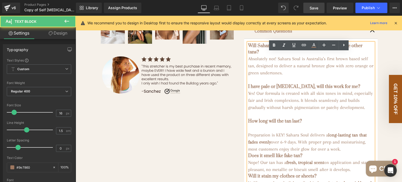
click at [248, 137] on p "Preparation is KEY! Sahara Soul delivers a long-lasting tan that fades evenly o…" at bounding box center [311, 141] width 126 height 21
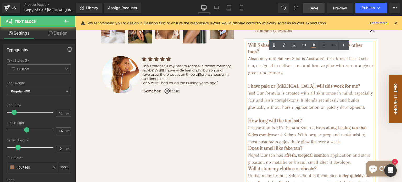
scroll to position [298, 0]
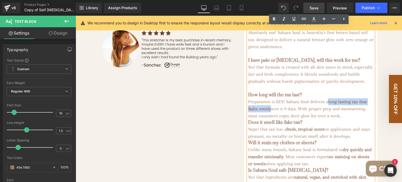
drag, startPoint x: 329, startPoint y: 104, endPoint x: 271, endPoint y: 110, distance: 58.4
click at [271, 110] on div "Preparation is KEY! Sahara Soul delivers a long-lasting tan that fades evenly o…" at bounding box center [311, 108] width 126 height 21
click at [272, 18] on icon at bounding box center [274, 19] width 6 height 6
click at [338, 104] on span "long-lasting tan that fades evenly" at bounding box center [307, 105] width 119 height 12
click at [304, 126] on h3 "Does it smell like fake tan?" at bounding box center [311, 122] width 126 height 6
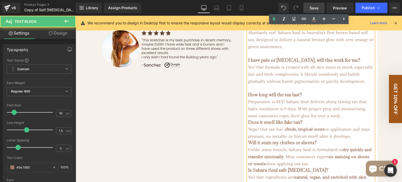
click at [342, 119] on div "Preparation is KEY! Sahara Soul delivers a long lasting tan that fades evenly o…" at bounding box center [311, 108] width 126 height 21
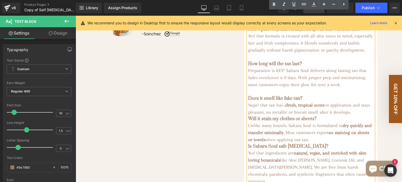
scroll to position [351, 0]
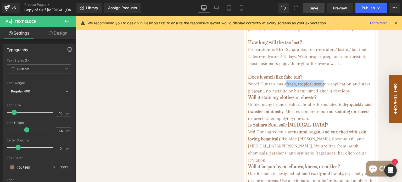
drag, startPoint x: 324, startPoint y: 87, endPoint x: 285, endPoint y: 87, distance: 39.8
click at [285, 87] on p "Nope! Our tan has a fresh, tropical scent on application and stays pleasant, no…" at bounding box center [311, 87] width 126 height 14
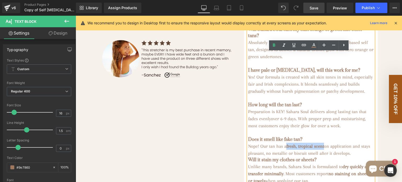
scroll to position [272, 0]
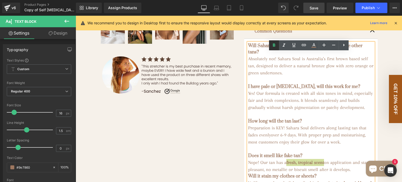
click at [275, 47] on icon at bounding box center [274, 45] width 6 height 6
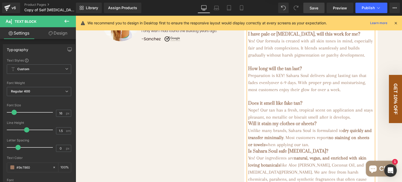
click at [357, 121] on p "Nope! Our tan has a fresh, tropical scent on application and stays pleasant, no…" at bounding box center [311, 114] width 126 height 14
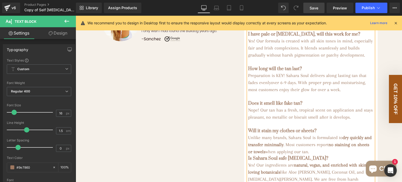
scroll to position [351, 0]
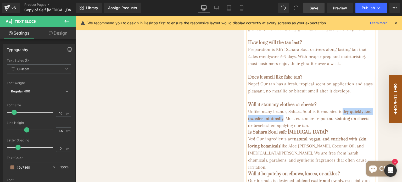
drag, startPoint x: 341, startPoint y: 115, endPoint x: 292, endPoint y: 120, distance: 48.9
click at [292, 120] on p "Unlike many brands, Sahara Soul is formulated to dry quickly and transfer minim…" at bounding box center [311, 118] width 126 height 21
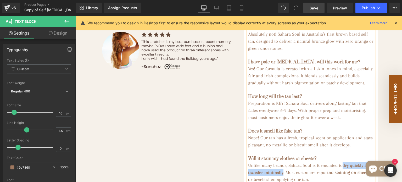
scroll to position [272, 0]
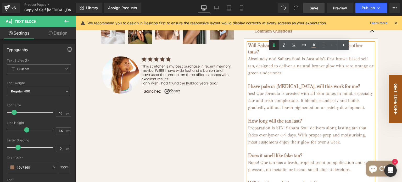
click at [274, 46] on icon at bounding box center [274, 45] width 6 height 6
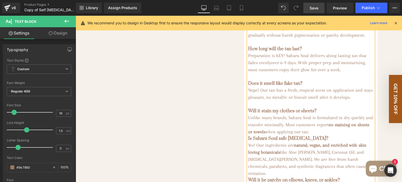
scroll to position [351, 0]
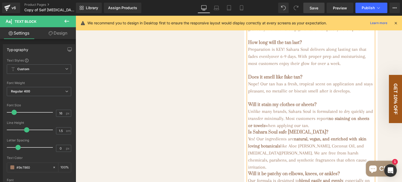
click at [329, 123] on strong "no staining on sheets or towels" at bounding box center [308, 122] width 121 height 12
drag, startPoint x: 327, startPoint y: 121, endPoint x: 264, endPoint y: 128, distance: 63.8
click at [264, 128] on strong "no staining on sheets or towels" at bounding box center [308, 122] width 121 height 12
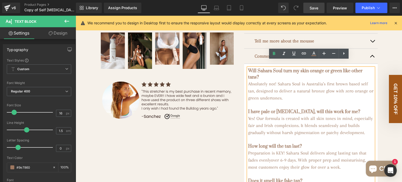
scroll to position [220, 0]
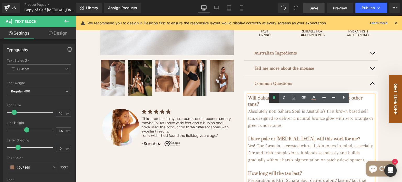
click at [272, 97] on icon at bounding box center [274, 98] width 6 height 6
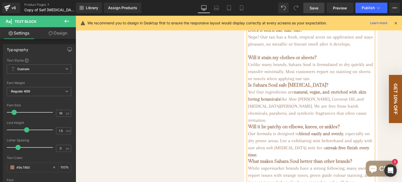
scroll to position [403, 0]
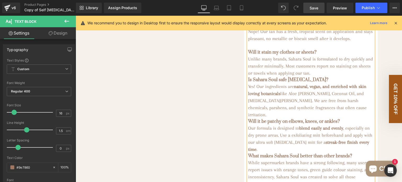
click at [309, 77] on p "Unlike many brands, Sahara Soul is formulated to dry quickly and transfer minim…" at bounding box center [311, 66] width 126 height 21
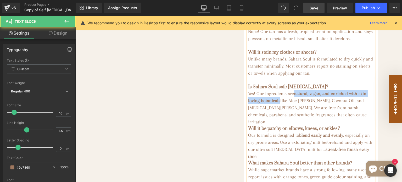
drag, startPoint x: 294, startPoint y: 97, endPoint x: 280, endPoint y: 102, distance: 14.8
click at [280, 102] on strong "natural, vegan, and enriched with skin loving botanicals" at bounding box center [307, 97] width 118 height 12
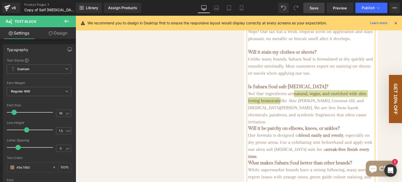
click at [396, 24] on icon at bounding box center [396, 23] width 5 height 5
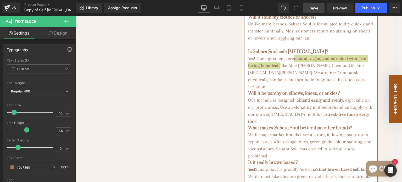
scroll to position [429, 0]
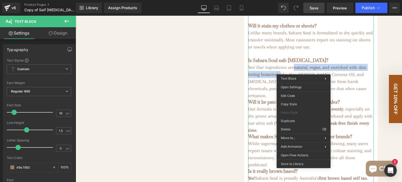
click at [272, 62] on strong "Is Sahara Soul safe for sensitive skin?" at bounding box center [288, 61] width 80 height 6
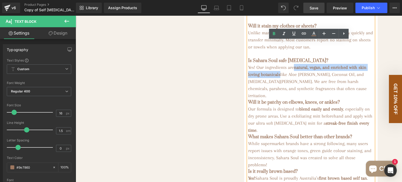
drag, startPoint x: 292, startPoint y: 70, endPoint x: 280, endPoint y: 77, distance: 14.2
click at [280, 77] on p "Yes! Our ingredients are natural, vegan, and enriched with skin loving botanica…" at bounding box center [311, 81] width 126 height 35
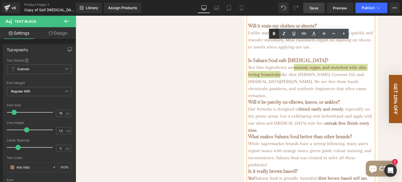
click at [274, 36] on icon at bounding box center [274, 34] width 6 height 6
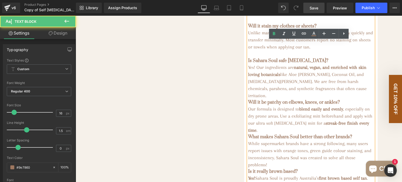
drag, startPoint x: 293, startPoint y: 71, endPoint x: 280, endPoint y: 77, distance: 14.4
click at [280, 77] on strong "natural, vegan, and enriched with skin loving botanicals" at bounding box center [307, 71] width 118 height 12
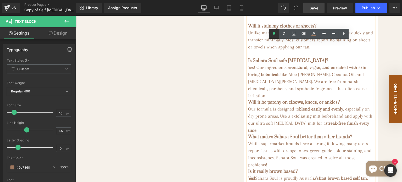
click at [273, 34] on icon at bounding box center [274, 33] width 2 height 3
click at [318, 93] on p "Yes! Our ingredients are natural, vegan, and enriched with skin loving botanica…" at bounding box center [311, 81] width 126 height 35
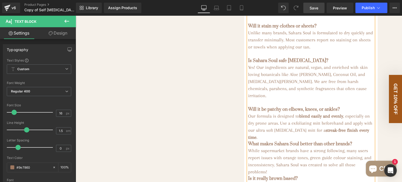
scroll to position [456, 0]
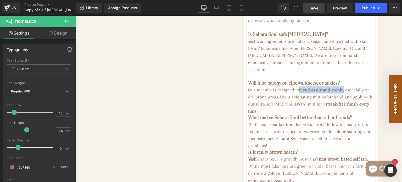
drag, startPoint x: 297, startPoint y: 86, endPoint x: 345, endPoint y: 85, distance: 47.9
click at [345, 86] on p "Our formula is designed to blend easily and evenly , especially on dry prone ar…" at bounding box center [311, 100] width 126 height 28
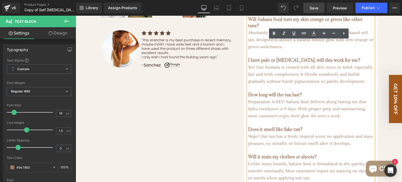
scroll to position [272, 0]
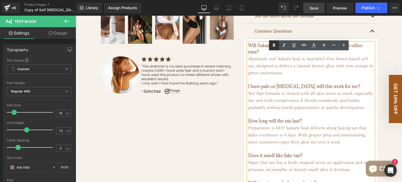
click at [272, 46] on icon at bounding box center [274, 45] width 6 height 6
click at [273, 48] on icon at bounding box center [274, 45] width 6 height 6
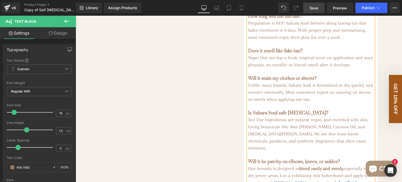
scroll to position [403, 0]
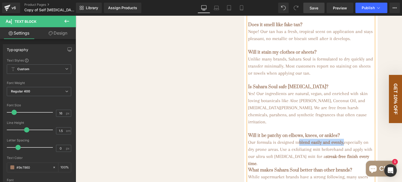
drag, startPoint x: 298, startPoint y: 137, endPoint x: 345, endPoint y: 137, distance: 46.9
click at [344, 140] on strong "blend easily and evenly," at bounding box center [321, 142] width 45 height 5
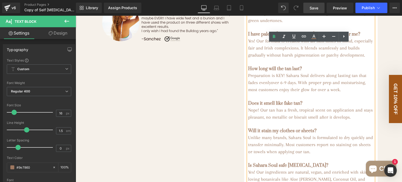
scroll to position [246, 0]
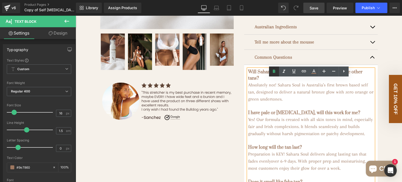
click at [276, 70] on icon at bounding box center [274, 71] width 6 height 6
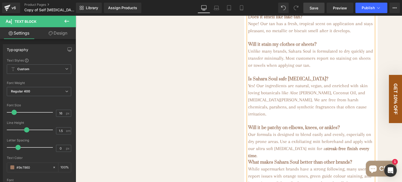
scroll to position [429, 0]
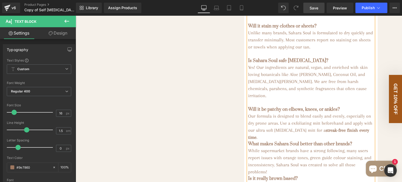
click at [363, 127] on p "Our formula is designed to blend easily and evenly, especially on dry prone are…" at bounding box center [311, 127] width 126 height 28
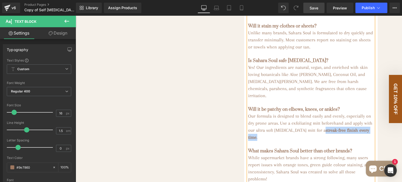
drag, startPoint x: 366, startPoint y: 128, endPoint x: 306, endPoint y: 130, distance: 59.7
click at [306, 130] on p "Our formula is designed to blend easily and evenly, especially on dry prone are…" at bounding box center [311, 127] width 126 height 28
click at [321, 128] on strong "streak-free finish every time" at bounding box center [308, 134] width 121 height 12
drag, startPoint x: 364, startPoint y: 128, endPoint x: 306, endPoint y: 125, distance: 57.9
click at [306, 125] on p "Our formula is designed to blend easily and evenly, especially on dry prone are…" at bounding box center [311, 127] width 126 height 28
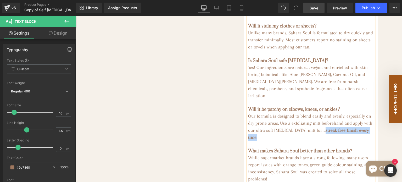
scroll to position [298, 0]
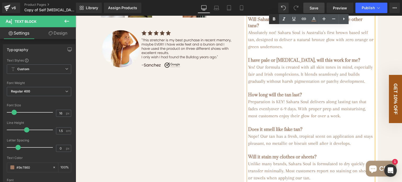
click at [270, 20] on link at bounding box center [274, 19] width 10 height 10
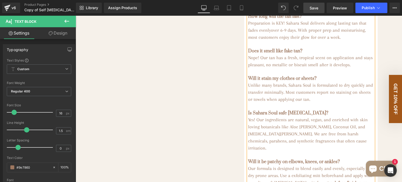
scroll to position [403, 0]
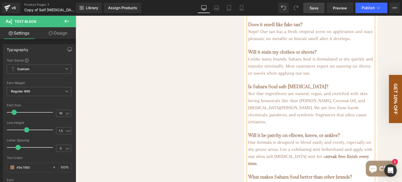
click at [364, 167] on p at bounding box center [311, 170] width 126 height 7
drag, startPoint x: 364, startPoint y: 153, endPoint x: 306, endPoint y: 153, distance: 58.4
click at [306, 153] on p "Our formula is designed to blend easily and evenly, especially on dry prone are…" at bounding box center [311, 153] width 126 height 28
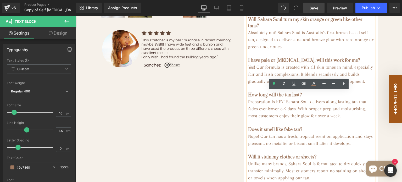
scroll to position [220, 0]
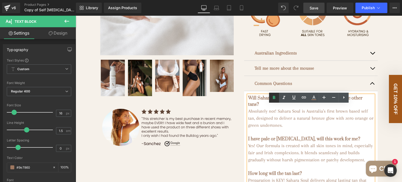
drag, startPoint x: 275, startPoint y: 99, endPoint x: 203, endPoint y: 91, distance: 72.4
click at [275, 99] on icon at bounding box center [274, 98] width 6 height 6
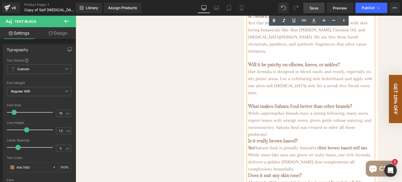
scroll to position [482, 0]
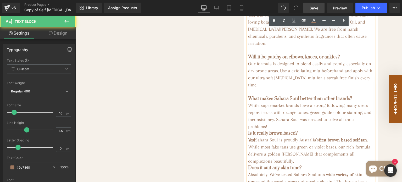
click at [271, 116] on p "While supermarket brands have a strong following, many users report issues with…" at bounding box center [311, 116] width 126 height 28
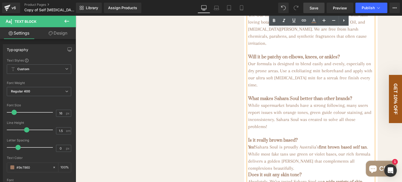
scroll to position [534, 0]
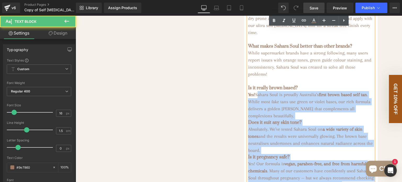
drag, startPoint x: 256, startPoint y: 83, endPoint x: 246, endPoint y: 83, distance: 9.7
click at [248, 83] on div "Will Sahara Soul turn my skin orange or green like other tans? Absolutely not! …" at bounding box center [311, 29] width 126 height 497
click at [250, 92] on strong "Yes!" at bounding box center [251, 94] width 7 height 5
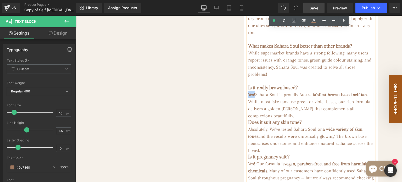
drag, startPoint x: 253, startPoint y: 84, endPoint x: 246, endPoint y: 84, distance: 7.1
click at [248, 91] on p "Yes! Sahara Soul is proudly Australia’s first brown based self tan . While most…" at bounding box center [311, 105] width 126 height 28
click at [275, 21] on icon at bounding box center [274, 20] width 2 height 3
drag, startPoint x: 322, startPoint y: 84, endPoint x: 254, endPoint y: 91, distance: 67.9
click at [254, 91] on p "Yes! Sahara Soul is proudly Australia’s first brown based self tan . While most…" at bounding box center [311, 105] width 126 height 28
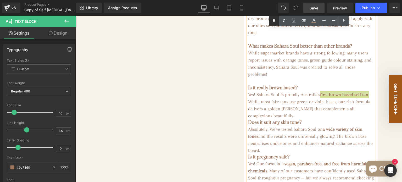
click at [276, 21] on icon at bounding box center [274, 21] width 6 height 6
drag, startPoint x: 322, startPoint y: 83, endPoint x: 254, endPoint y: 88, distance: 68.1
click at [254, 91] on p "Yes! Sahara Soul is proudly Australia’s first brown based self tan. While most …" at bounding box center [311, 105] width 126 height 28
drag, startPoint x: 274, startPoint y: 23, endPoint x: 198, endPoint y: 16, distance: 75.9
click at [274, 23] on icon at bounding box center [274, 21] width 6 height 6
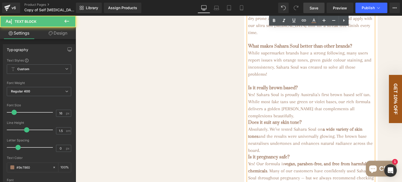
click at [271, 104] on p "Yes! Sahara Soul is proudly Australia’s first brown based self tan. While most …" at bounding box center [311, 105] width 126 height 28
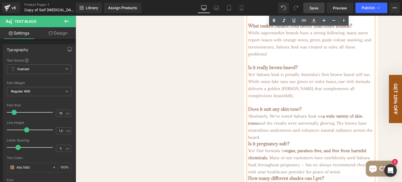
scroll to position [560, 0]
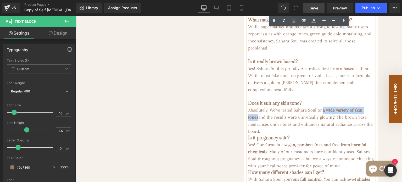
drag, startPoint x: 324, startPoint y: 100, endPoint x: 256, endPoint y: 106, distance: 68.6
click at [256, 107] on strong "a wide variety of skin tones" at bounding box center [305, 113] width 114 height 12
click at [274, 22] on icon at bounding box center [274, 20] width 2 height 3
click at [266, 121] on p "Absolutely. We’ve tested Sahara Soul on a wide variety of skin tones and the re…" at bounding box center [311, 121] width 126 height 28
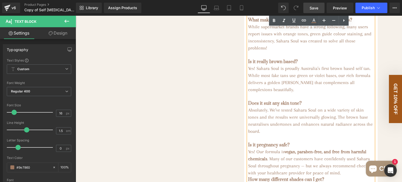
scroll to position [613, 0]
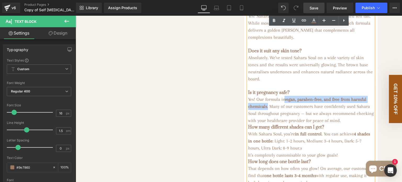
drag, startPoint x: 285, startPoint y: 89, endPoint x: 284, endPoint y: 95, distance: 6.1
click at [284, 96] on p "Yes! Our formula is vegan, paraben-free, and free from harmful chemicals . Many…" at bounding box center [311, 110] width 126 height 28
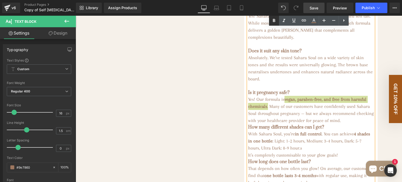
click at [273, 23] on icon at bounding box center [274, 21] width 6 height 6
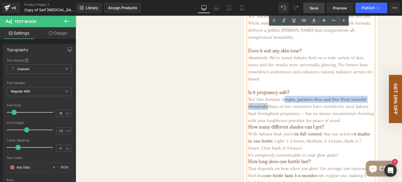
drag, startPoint x: 285, startPoint y: 89, endPoint x: 284, endPoint y: 95, distance: 6.4
click at [284, 97] on strong "vegan, paraben-free, and free from harmful chemicals." at bounding box center [307, 103] width 118 height 12
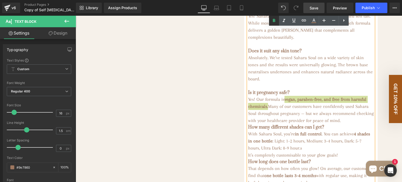
click at [275, 19] on icon at bounding box center [274, 21] width 6 height 6
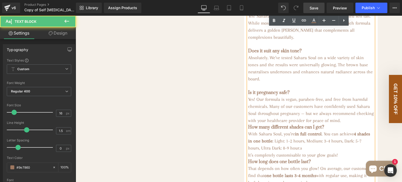
click at [357, 110] on p "Yes! Our formula is vegan, paraben-free, and free from harmful chemicals. Many …" at bounding box center [311, 110] width 126 height 28
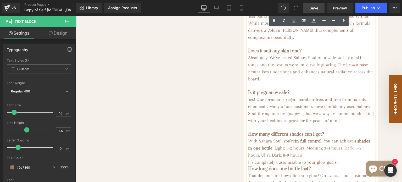
scroll to position [639, 0]
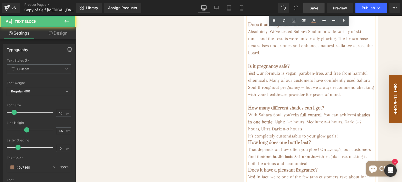
click at [319, 105] on h3 "How many different shades can I get?" at bounding box center [311, 108] width 126 height 6
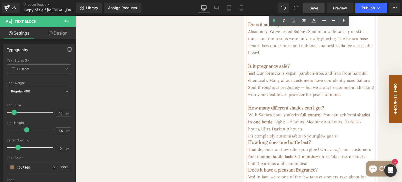
click at [341, 132] on p "It’s completely customisable to your glow goals!" at bounding box center [311, 135] width 126 height 7
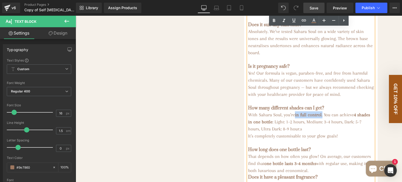
drag, startPoint x: 324, startPoint y: 103, endPoint x: 295, endPoint y: 103, distance: 28.8
click at [295, 111] on p "With Sahara Soul, you’re in full control . You can achieve 4 shades in one bott…" at bounding box center [311, 121] width 126 height 21
click at [273, 21] on icon at bounding box center [274, 20] width 2 height 3
drag, startPoint x: 324, startPoint y: 103, endPoint x: 295, endPoint y: 103, distance: 28.5
click at [295, 111] on p "With Sahara Soul, you’re in full control. You can achieve 4 shades in one bottl…" at bounding box center [311, 121] width 126 height 21
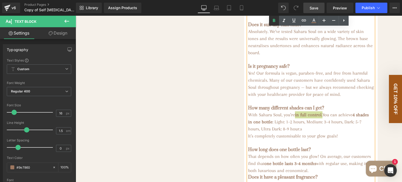
click at [274, 19] on icon at bounding box center [274, 20] width 2 height 3
click at [332, 111] on p "With Sahara Soul, you’re in full control. You can achieve 4 shades in one bottl…" at bounding box center [311, 121] width 126 height 21
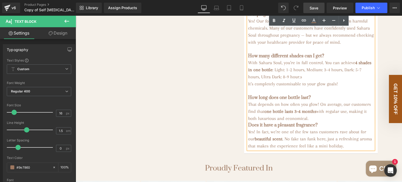
scroll to position [691, 0]
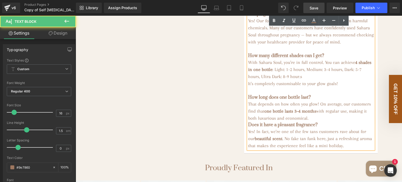
click at [309, 109] on p "That depends on how often you glow! On average, our customers find that one bot…" at bounding box center [311, 111] width 126 height 21
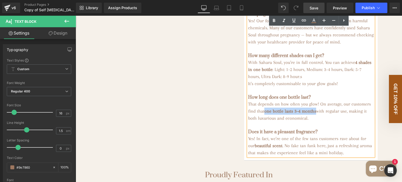
drag, startPoint x: 263, startPoint y: 100, endPoint x: 317, endPoint y: 101, distance: 53.7
click at [316, 108] on strong "one bottle lasts 3–4 months" at bounding box center [290, 110] width 52 height 5
click at [274, 19] on icon at bounding box center [274, 20] width 2 height 3
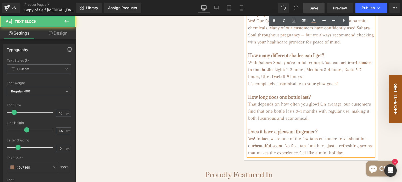
click at [287, 135] on p "Yes! In fact, we’re one of the few tans customers rave about for our beautiful …" at bounding box center [311, 145] width 126 height 21
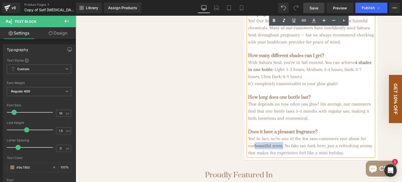
drag, startPoint x: 284, startPoint y: 135, endPoint x: 254, endPoint y: 135, distance: 30.1
click at [254, 135] on p "Yes! In fact, we’re one of the few tans customers rave about for our beautiful …" at bounding box center [311, 145] width 126 height 21
click at [274, 22] on icon at bounding box center [274, 21] width 6 height 6
drag, startPoint x: 285, startPoint y: 134, endPoint x: 254, endPoint y: 135, distance: 31.2
click at [254, 135] on p "Yes! In fact, we’re one of the few tans customers rave about for our beautiful …" at bounding box center [311, 145] width 126 height 21
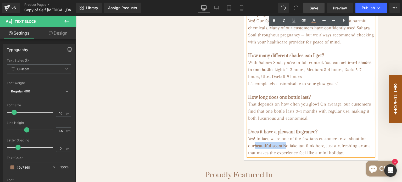
click at [283, 143] on strong "beautiful scent." at bounding box center [269, 145] width 29 height 5
drag, startPoint x: 284, startPoint y: 136, endPoint x: 270, endPoint y: 136, distance: 13.9
click at [270, 143] on strong "beautiful scent." at bounding box center [269, 145] width 29 height 5
drag, startPoint x: 284, startPoint y: 135, endPoint x: 255, endPoint y: 135, distance: 29.3
click at [255, 143] on strong "beautiful scent." at bounding box center [269, 145] width 29 height 5
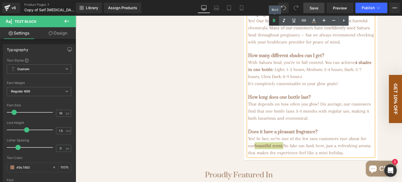
drag, startPoint x: 272, startPoint y: 22, endPoint x: 202, endPoint y: 22, distance: 70.2
click at [272, 22] on icon at bounding box center [274, 21] width 6 height 6
click at [299, 139] on p "Yes! In fact, we’re one of the few tans customers rave about for our beautiful …" at bounding box center [311, 145] width 126 height 21
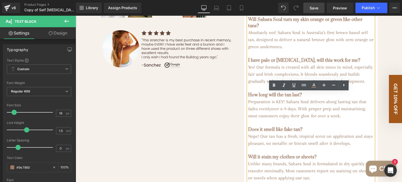
scroll to position [220, 0]
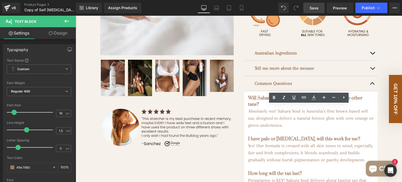
click at [313, 7] on span "Save" at bounding box center [314, 7] width 9 height 5
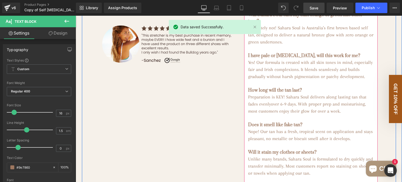
scroll to position [272, 0]
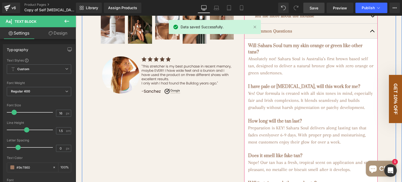
click at [373, 38] on button "button" at bounding box center [372, 31] width 10 height 15
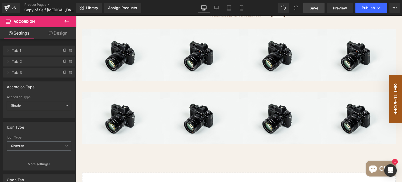
scroll to position [1032, 0]
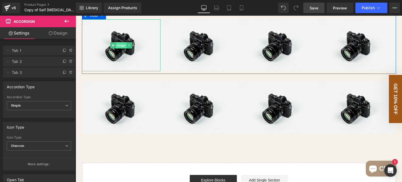
click at [119, 48] on span "Image" at bounding box center [121, 45] width 11 height 6
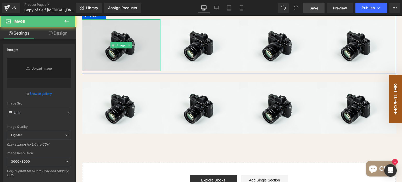
type input "//d1um8515vdn9kb.cloudfront.net/images/parallax.jpg"
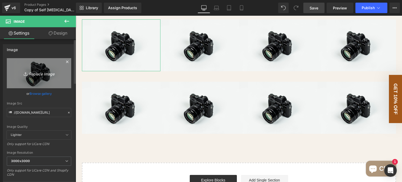
click at [41, 76] on icon "Replace Image" at bounding box center [39, 73] width 42 height 7
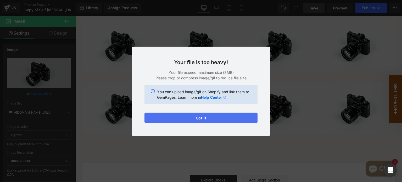
click at [198, 118] on button "Got it" at bounding box center [201, 118] width 113 height 10
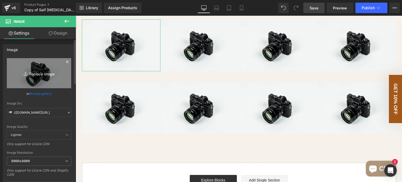
click at [41, 76] on icon "Replace Image" at bounding box center [39, 73] width 42 height 7
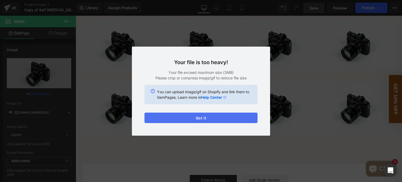
click at [197, 119] on button "Got it" at bounding box center [201, 118] width 113 height 10
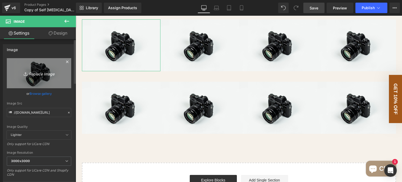
click at [26, 76] on icon "Replace Image" at bounding box center [39, 73] width 42 height 7
type input "C:\fakepath\000116710025.jpg"
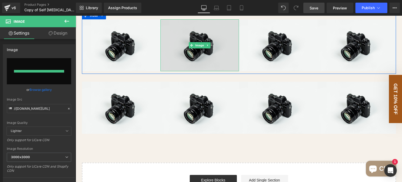
type input "https://ucarecdn.com/3a0f6008-e74a-418e-8406-26261aa40744/-/format/auto/-/previ…"
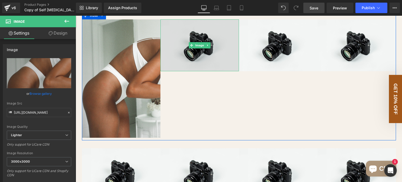
click at [199, 65] on img at bounding box center [200, 45] width 79 height 52
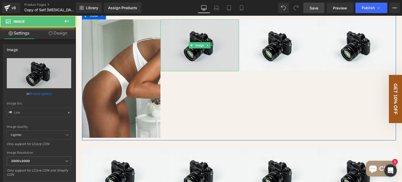
type input "//d1um8515vdn9kb.cloudfront.net/images/parallax.jpg"
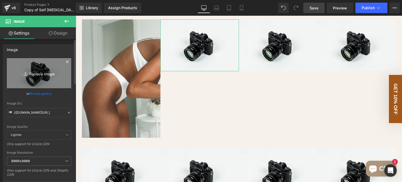
click at [39, 85] on link "Replace Image" at bounding box center [39, 73] width 64 height 30
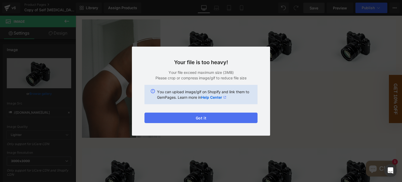
click at [199, 117] on button "Got it" at bounding box center [201, 118] width 113 height 10
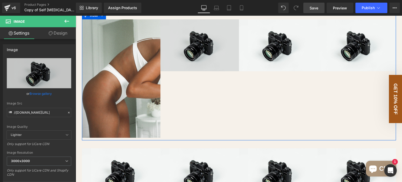
click at [206, 61] on img at bounding box center [200, 45] width 79 height 52
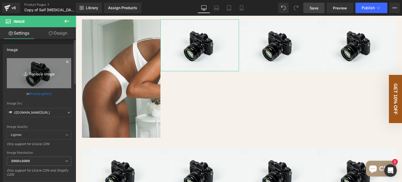
click at [34, 69] on link "Replace Image" at bounding box center [39, 73] width 64 height 30
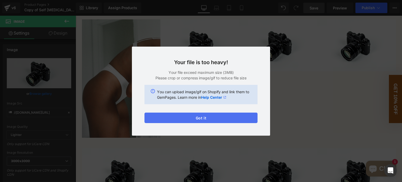
click at [207, 120] on button "Got it" at bounding box center [201, 118] width 113 height 10
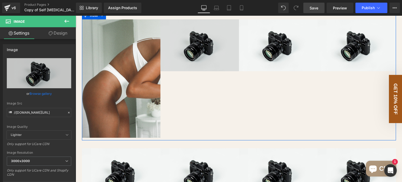
click at [204, 71] on img at bounding box center [200, 45] width 79 height 52
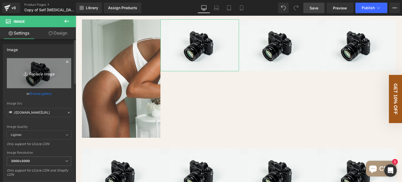
click at [39, 75] on icon "Replace Image" at bounding box center [39, 73] width 42 height 7
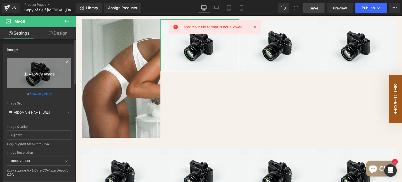
click at [45, 81] on link "Replace Image" at bounding box center [39, 73] width 64 height 30
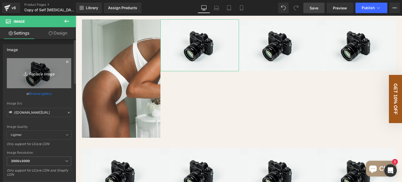
type input "C:\fakepath\Mona Movassi (2).JPG"
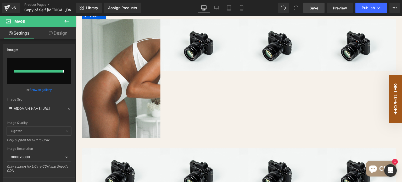
type input "https://ucarecdn.com/8b199fc3-103c-48a4-a89d-513dad38e379/-/format/auto/-/previ…"
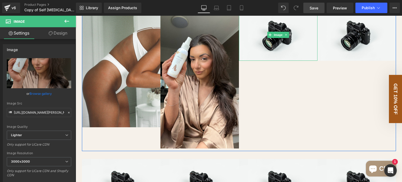
scroll to position [1084, 0]
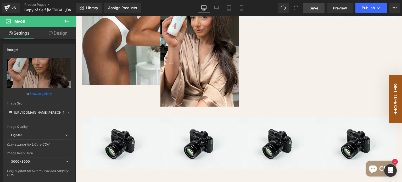
drag, startPoint x: 319, startPoint y: 11, endPoint x: 215, endPoint y: 70, distance: 119.4
click at [319, 11] on link "Save" at bounding box center [313, 8] width 21 height 10
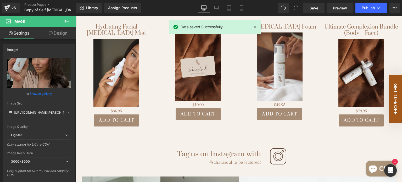
scroll to position [744, 0]
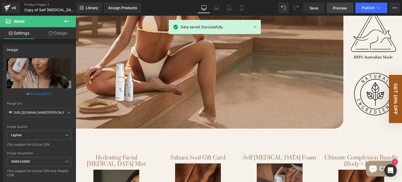
click at [339, 9] on span "Preview" at bounding box center [340, 7] width 14 height 5
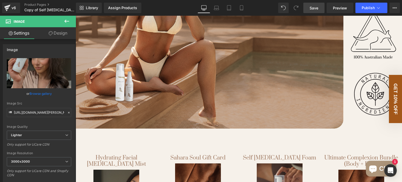
click at [312, 5] on span "Save" at bounding box center [314, 7] width 9 height 5
